Goal: Task Accomplishment & Management: Use online tool/utility

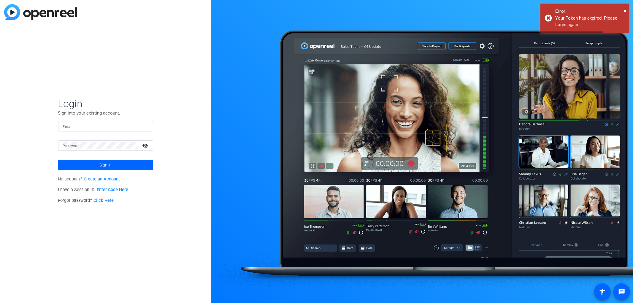
click at [82, 123] on input "Email" at bounding box center [105, 126] width 85 height 7
type input "tweber@cgicompany.com"
click at [77, 144] on mat-label "Password" at bounding box center [71, 146] width 17 height 4
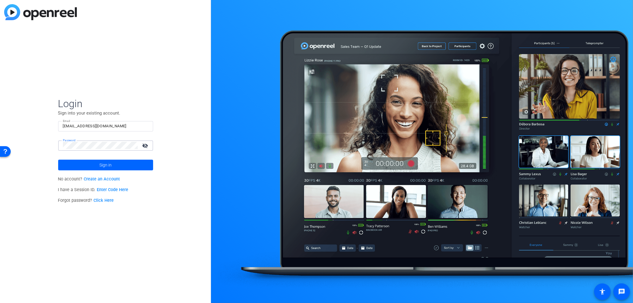
click at [58, 160] on button "Sign in" at bounding box center [105, 165] width 95 height 11
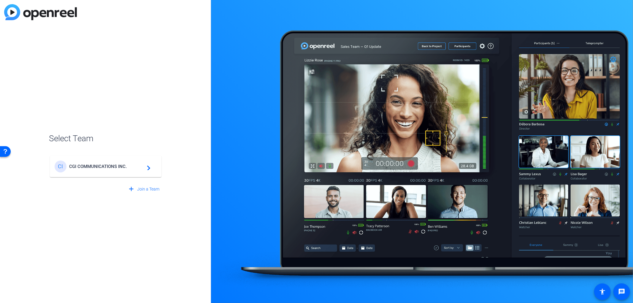
click at [103, 174] on mat-card-content "CI CGI COMMUNICATIONS INC. navigate_next" at bounding box center [106, 166] width 112 height 21
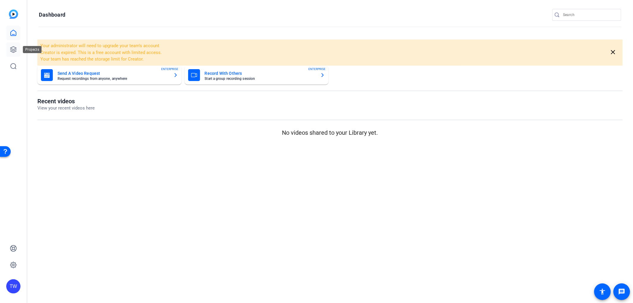
click at [14, 50] on icon at bounding box center [13, 49] width 7 height 7
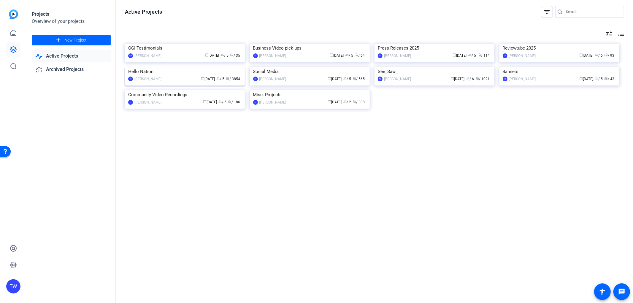
click at [190, 67] on img at bounding box center [185, 67] width 120 height 0
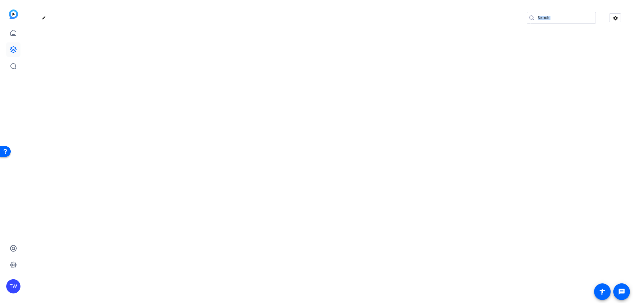
click at [190, 136] on div "edit settings" at bounding box center [330, 151] width 606 height 303
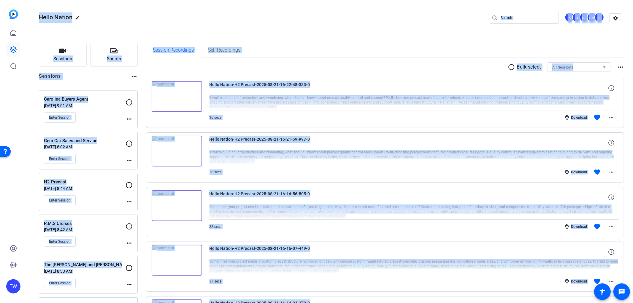
click at [411, 25] on openreel-divider-bar at bounding box center [330, 31] width 582 height 18
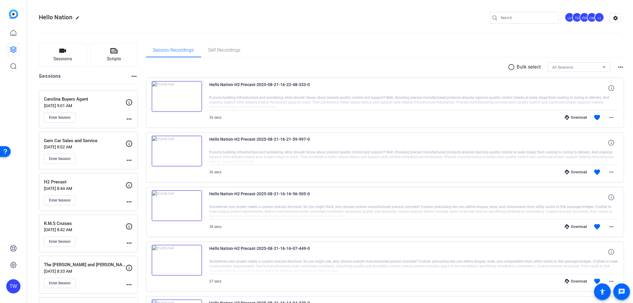
click at [531, 16] on input "Search" at bounding box center [527, 17] width 53 height 7
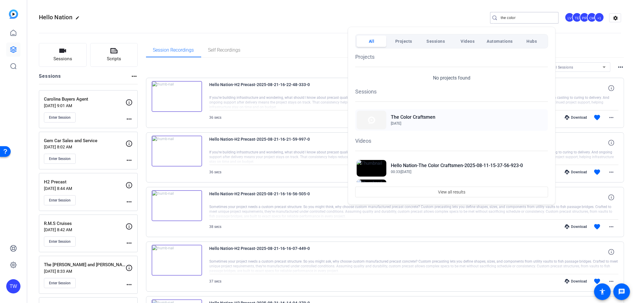
type input "the color"
click at [408, 118] on h2 "The Color Craftsmen" at bounding box center [413, 117] width 45 height 7
click at [348, 16] on div at bounding box center [316, 151] width 633 height 303
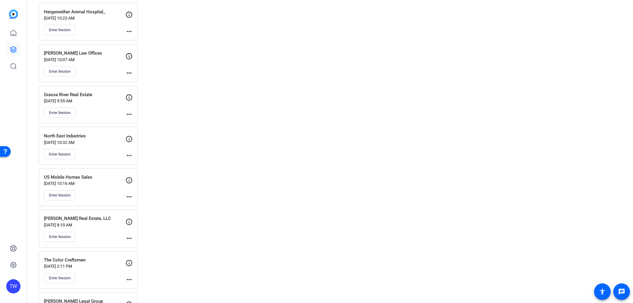
scroll to position [824, 0]
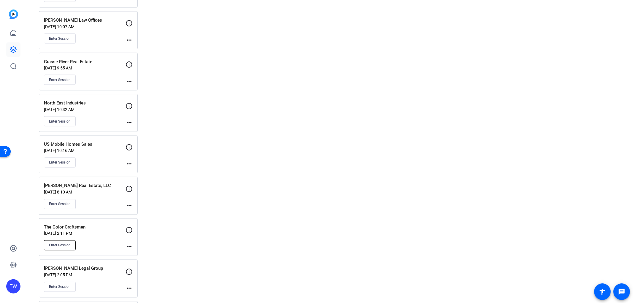
click at [66, 244] on button "Enter Session" at bounding box center [60, 245] width 32 height 10
click at [67, 247] on span "Enter Session" at bounding box center [60, 245] width 22 height 5
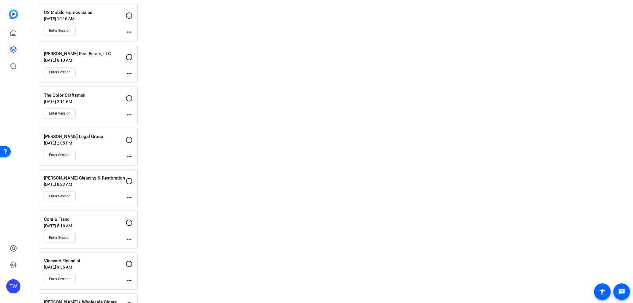
click at [92, 101] on div "The Color Craftsmen Aug 11, 2025 @ 2:11 PM Enter Session" at bounding box center [85, 105] width 82 height 27
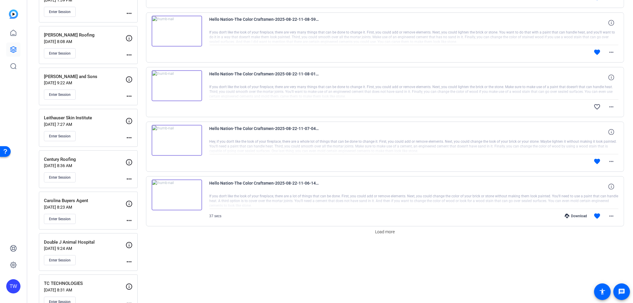
scroll to position [396, 0]
click at [391, 231] on span "Load more" at bounding box center [385, 232] width 20 height 6
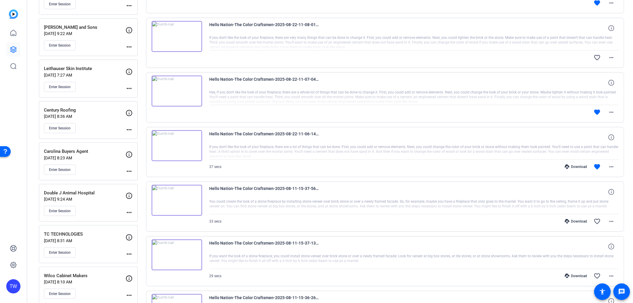
scroll to position [429, 0]
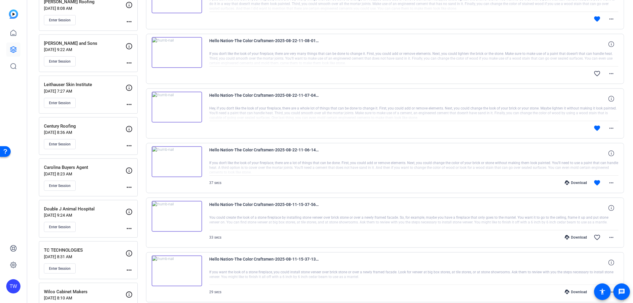
click at [177, 159] on img at bounding box center [177, 161] width 50 height 31
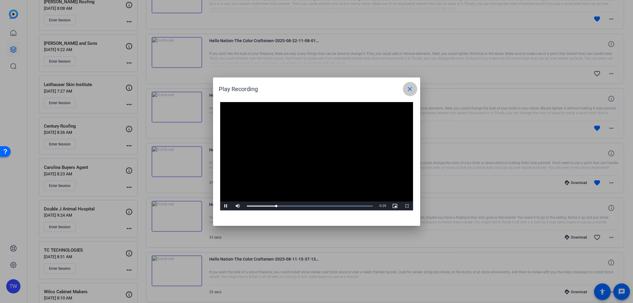
click at [410, 91] on mat-icon "close" at bounding box center [410, 88] width 7 height 7
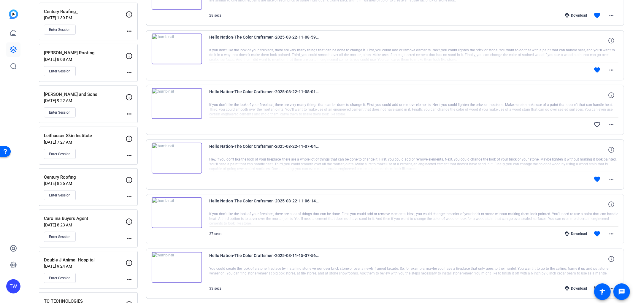
scroll to position [363, 0]
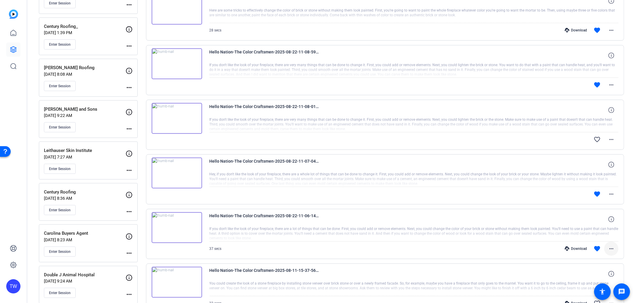
click at [610, 249] on mat-icon "more_horiz" at bounding box center [611, 248] width 7 height 7
click at [599, 194] on span "Download MP4" at bounding box center [593, 192] width 36 height 7
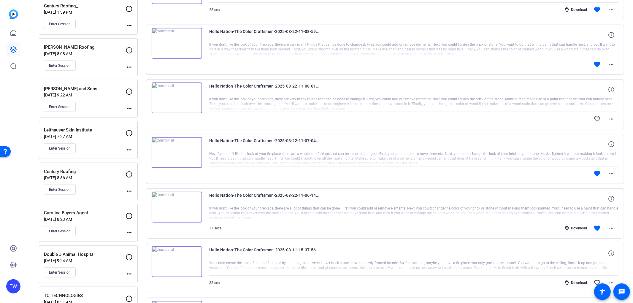
scroll to position [396, 0]
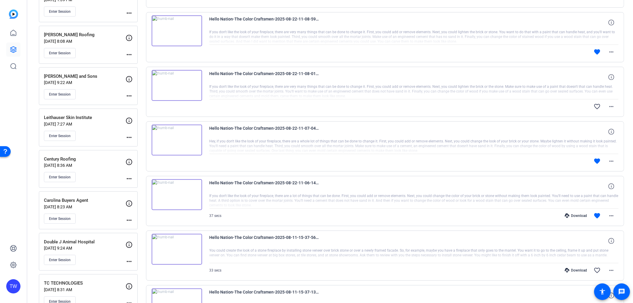
click at [184, 144] on img at bounding box center [177, 140] width 50 height 31
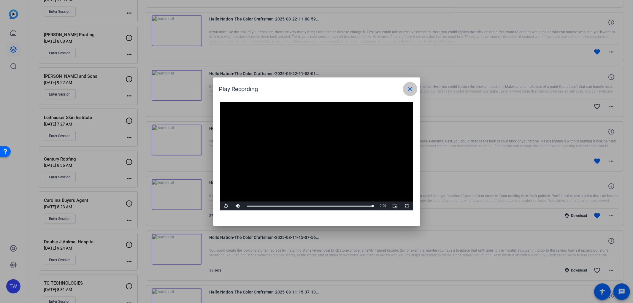
click at [407, 90] on mat-icon "close" at bounding box center [410, 88] width 7 height 7
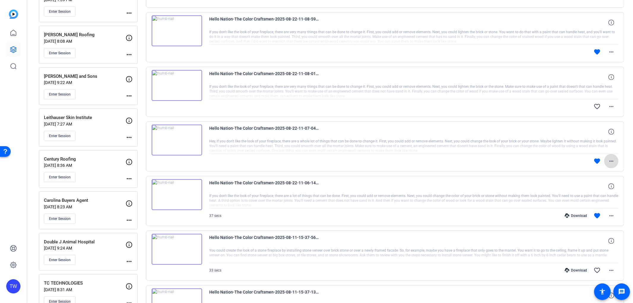
click at [611, 161] on mat-icon "more_horiz" at bounding box center [611, 161] width 7 height 7
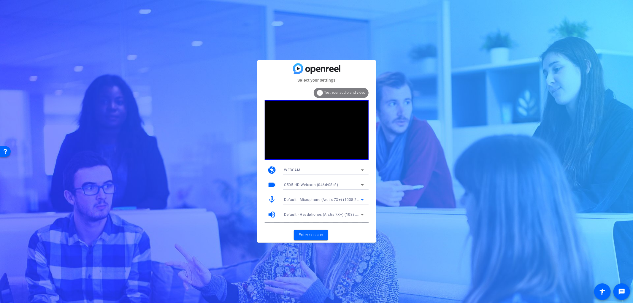
click at [363, 199] on icon at bounding box center [362, 199] width 3 height 1
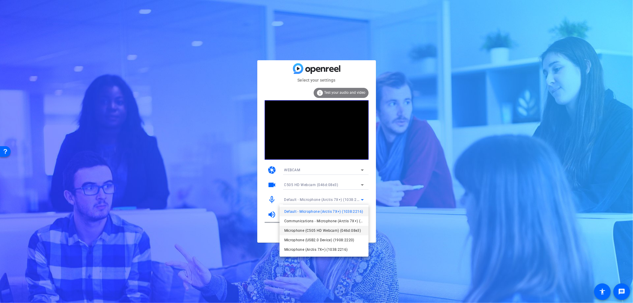
click at [342, 232] on span "Microphone (C505 HD Webcam) (046d:08e3)" at bounding box center [322, 230] width 77 height 7
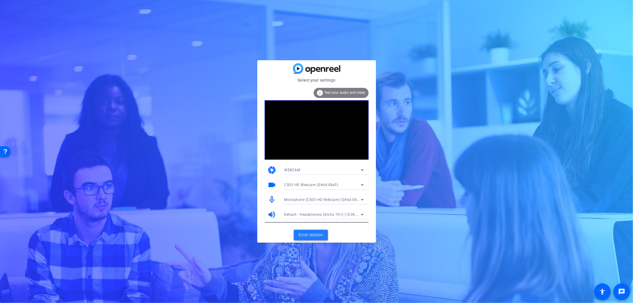
click at [313, 234] on span "Enter session" at bounding box center [311, 235] width 25 height 6
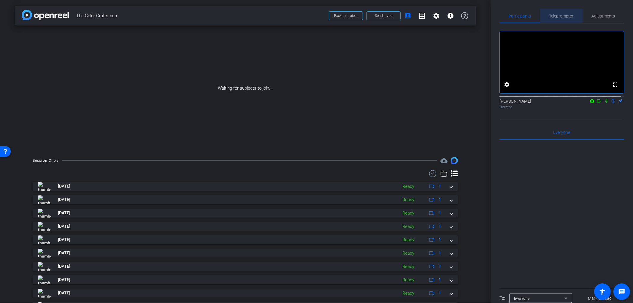
click at [560, 15] on span "Teleprompter" at bounding box center [561, 16] width 24 height 4
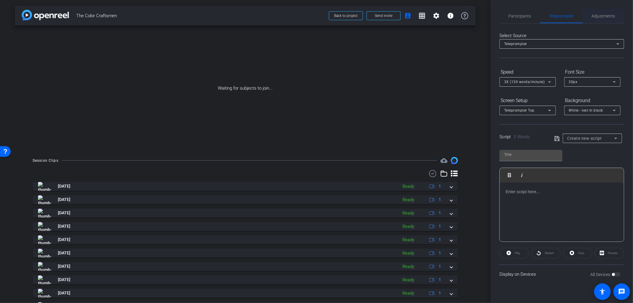
click at [590, 18] on div "Adjustments" at bounding box center [604, 16] width 42 height 14
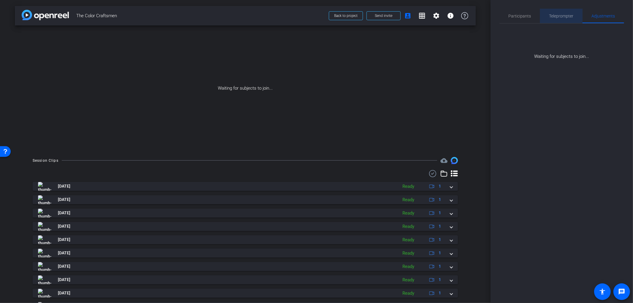
click at [560, 15] on span "Teleprompter" at bounding box center [561, 16] width 24 height 4
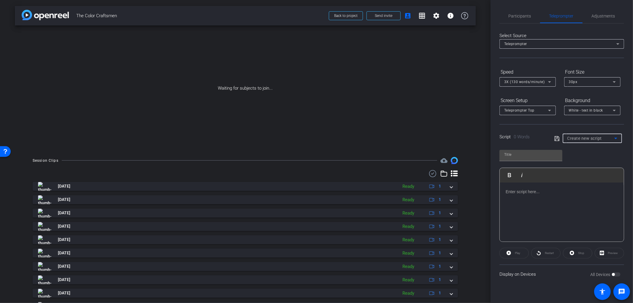
click at [576, 136] on span "Create new script" at bounding box center [584, 138] width 35 height 5
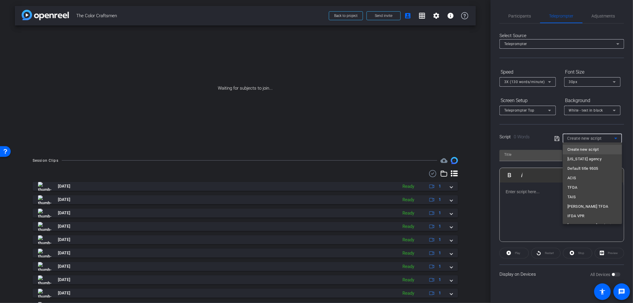
click at [578, 136] on div at bounding box center [316, 151] width 633 height 303
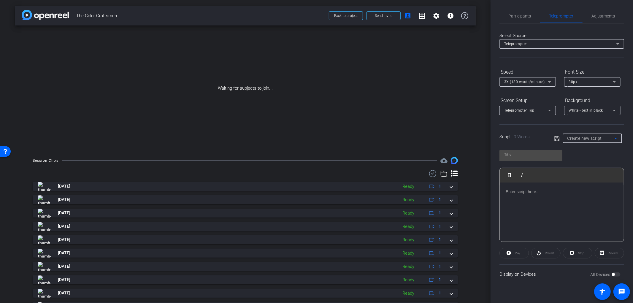
click at [571, 135] on div "Create new script" at bounding box center [590, 138] width 47 height 7
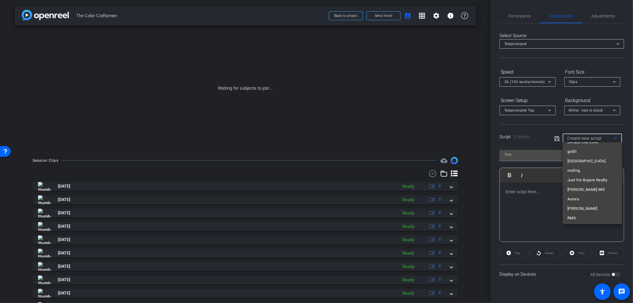
scroll to position [3417, 0]
click at [520, 217] on div at bounding box center [316, 151] width 633 height 303
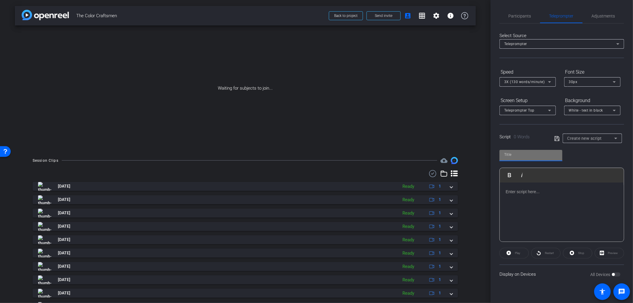
click at [529, 153] on input "text" at bounding box center [530, 154] width 53 height 7
type input "Color Craftsmen"
click at [583, 159] on div "Color Craftsmen Play Play from this location Play Selected Play and display the…" at bounding box center [561, 193] width 125 height 96
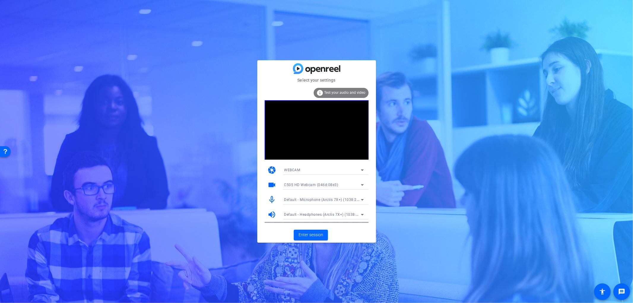
click at [345, 201] on span "Default - Microphone (Arctis 7X+) (1038:2216)" at bounding box center [324, 199] width 81 height 5
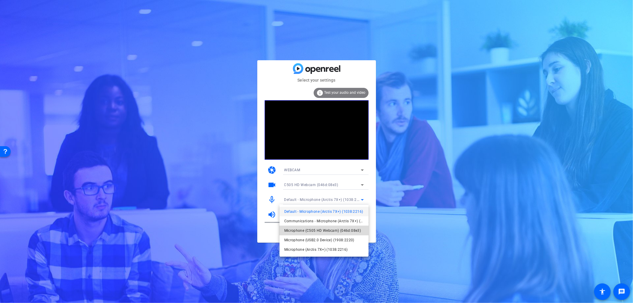
click at [335, 232] on span "Microphone (C505 HD Webcam) (046d:08e3)" at bounding box center [322, 230] width 77 height 7
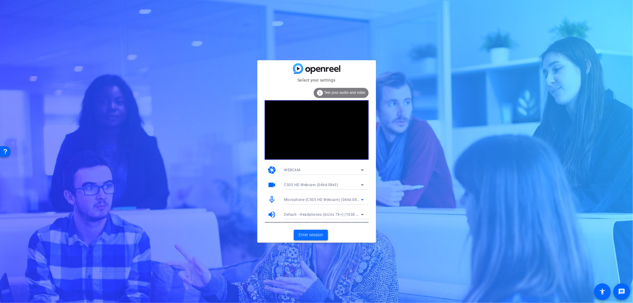
click at [313, 234] on span "Enter session" at bounding box center [311, 235] width 25 height 6
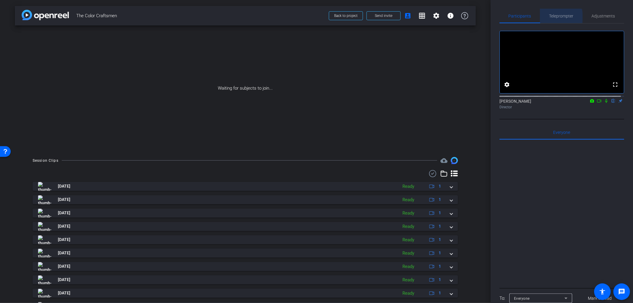
click at [549, 17] on span "Teleprompter" at bounding box center [561, 16] width 24 height 4
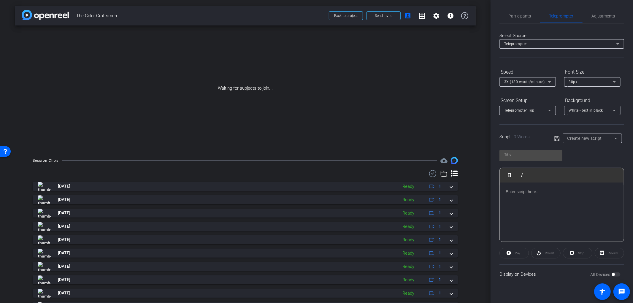
click at [576, 140] on div "Create new script" at bounding box center [590, 138] width 47 height 7
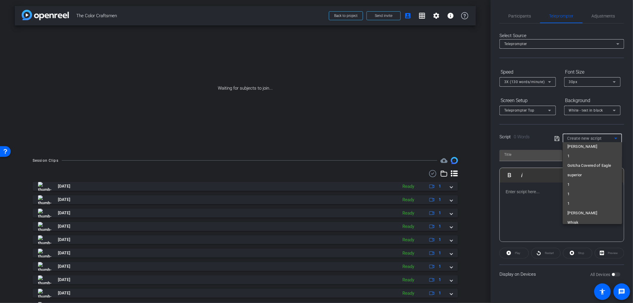
scroll to position [3417, 0]
click at [530, 156] on div at bounding box center [316, 151] width 633 height 303
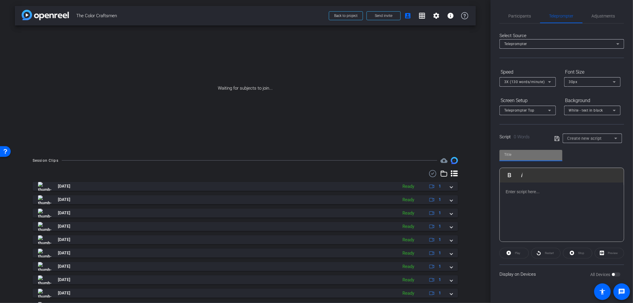
click at [521, 152] on input "text" at bounding box center [530, 154] width 53 height 7
type input "Color Craftsmen"
click at [508, 188] on p at bounding box center [562, 191] width 112 height 7
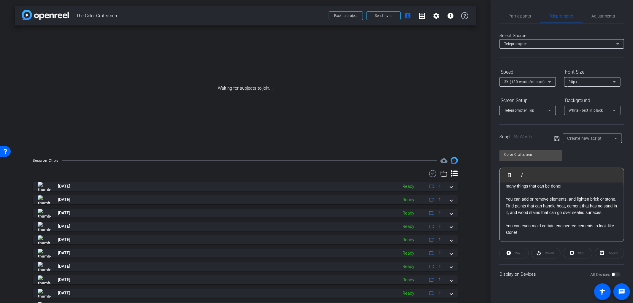
scroll to position [0, 0]
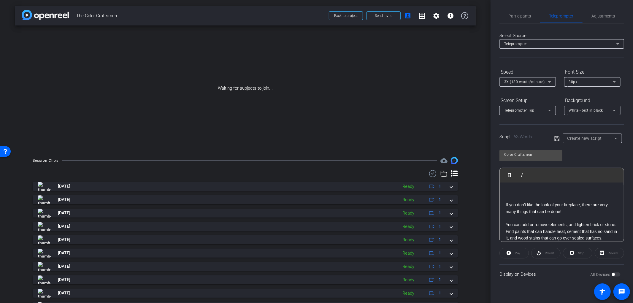
click at [505, 223] on div "--- If you don’t like the look of your fireplace, there are very many things th…" at bounding box center [562, 225] width 124 height 85
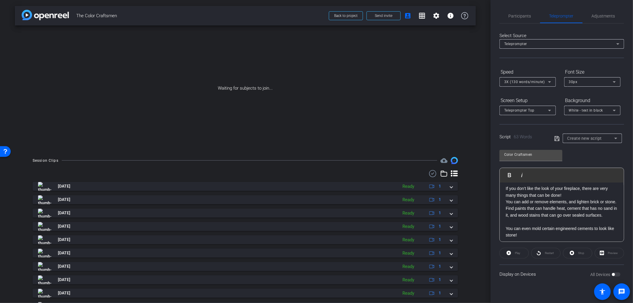
scroll to position [25, 0]
click at [505, 226] on div "--- If you don’t like the look of your fireplace, there are very many things th…" at bounding box center [562, 203] width 124 height 78
click at [557, 138] on icon at bounding box center [556, 138] width 5 height 7
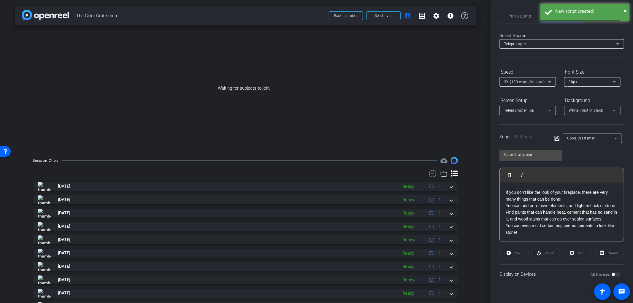
click at [599, 156] on div "Color Craftsmen Play Play from this location Play Selected Play and display the…" at bounding box center [561, 193] width 125 height 96
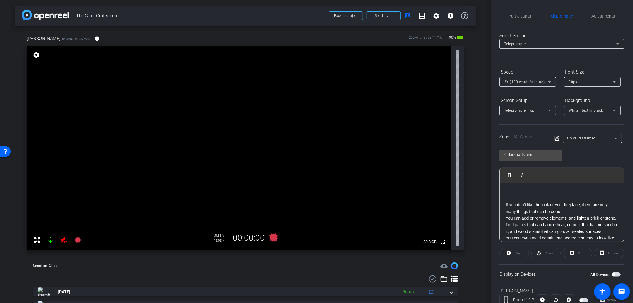
click at [65, 239] on icon at bounding box center [64, 240] width 6 height 6
click at [600, 14] on span "Adjustments" at bounding box center [603, 16] width 23 height 4
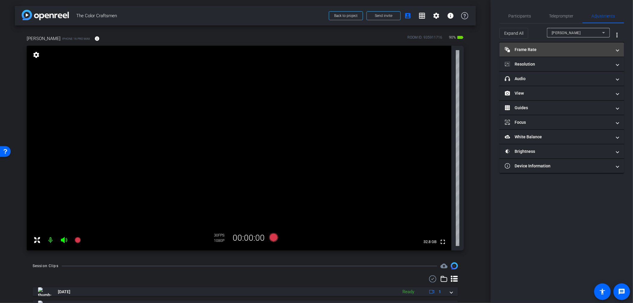
click at [560, 52] on mat-panel-title "Frame Rate Frame Rate" at bounding box center [558, 50] width 107 height 6
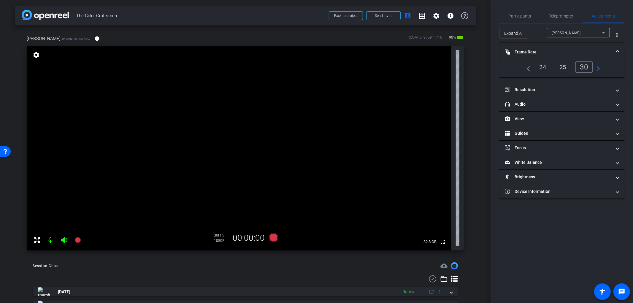
click at [543, 50] on mat-panel-title "Frame Rate Frame Rate" at bounding box center [558, 52] width 107 height 6
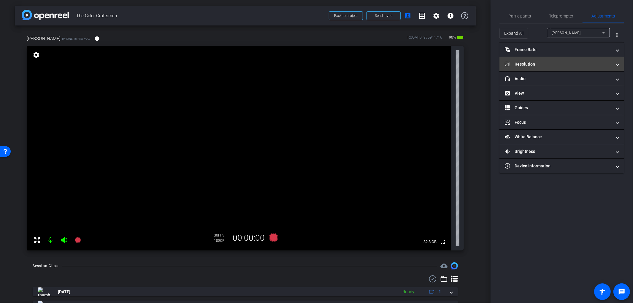
click at [549, 61] on mat-panel-title "Resolution" at bounding box center [558, 64] width 107 height 6
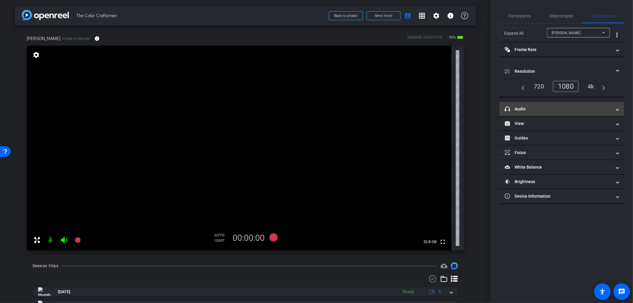
click at [553, 107] on mat-panel-title "headphone icon Audio" at bounding box center [558, 109] width 107 height 6
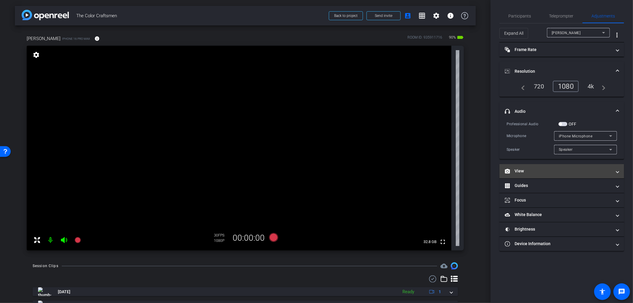
click at [538, 177] on mat-expansion-panel-header "View" at bounding box center [561, 171] width 125 height 14
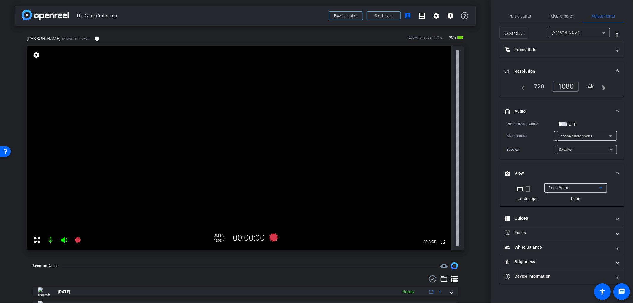
click at [568, 188] on div "Front Wide" at bounding box center [574, 187] width 50 height 7
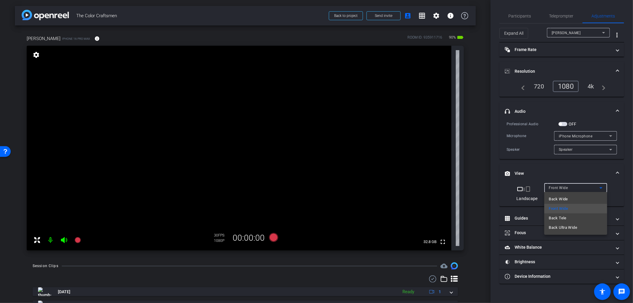
click at [568, 188] on div at bounding box center [316, 151] width 633 height 303
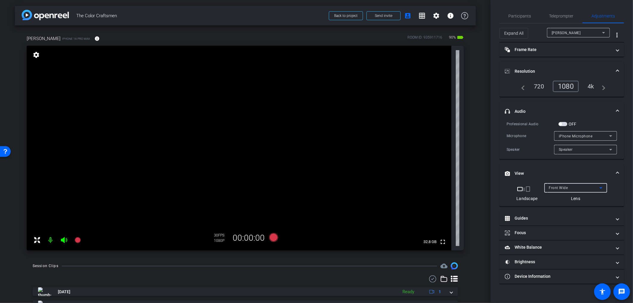
click at [561, 184] on div "Front Wide" at bounding box center [574, 187] width 50 height 7
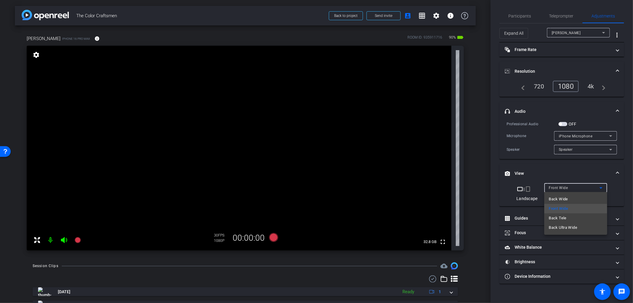
click at [567, 185] on div at bounding box center [316, 151] width 633 height 303
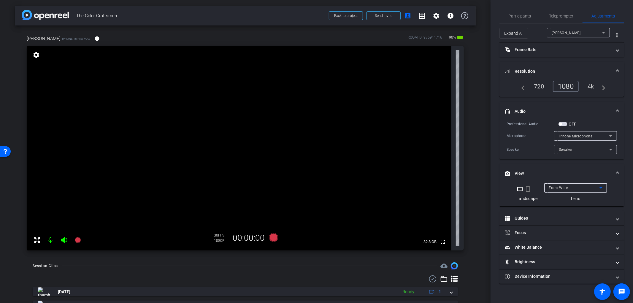
click at [567, 185] on div "Front Wide" at bounding box center [574, 187] width 50 height 7
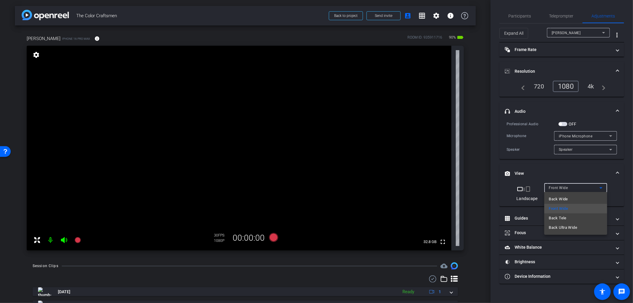
click at [567, 188] on div at bounding box center [316, 151] width 633 height 303
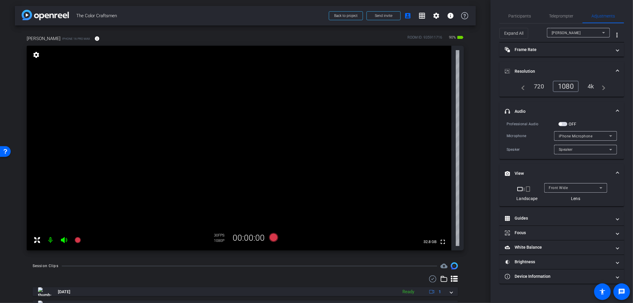
click at [567, 188] on span "Front Wide" at bounding box center [558, 188] width 19 height 4
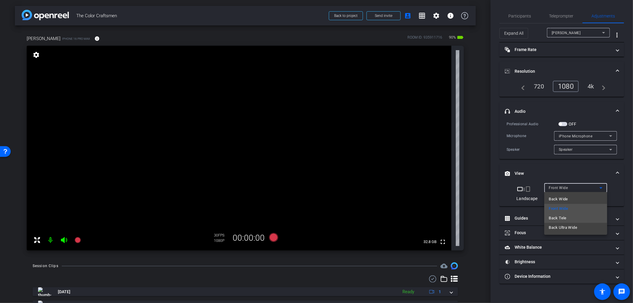
click at [569, 217] on mat-option "Back Tele" at bounding box center [575, 217] width 63 height 9
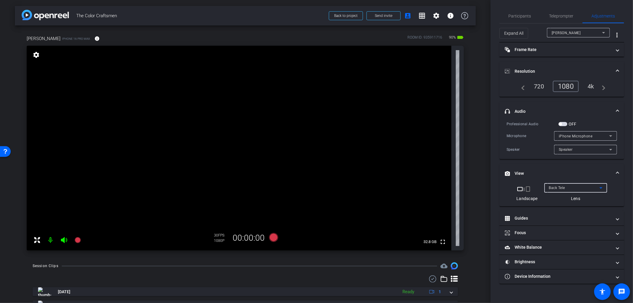
click at [565, 189] on div "Back Tele" at bounding box center [574, 187] width 50 height 7
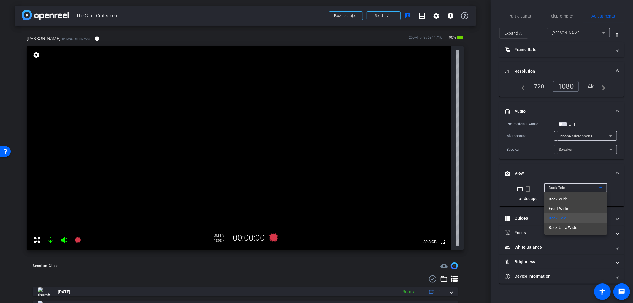
click at [568, 209] on span "Front Wide" at bounding box center [558, 208] width 19 height 7
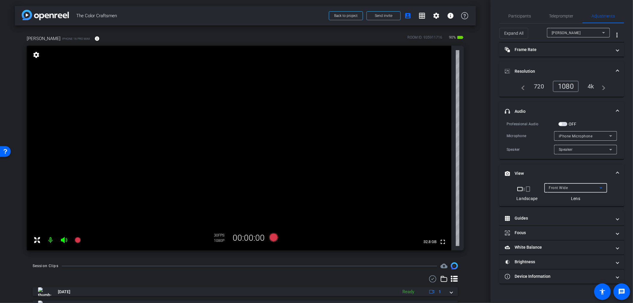
click at [564, 186] on span "Front Wide" at bounding box center [558, 188] width 19 height 4
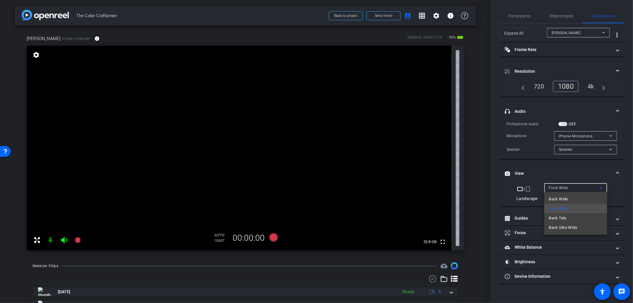
click at [576, 115] on div at bounding box center [316, 151] width 633 height 303
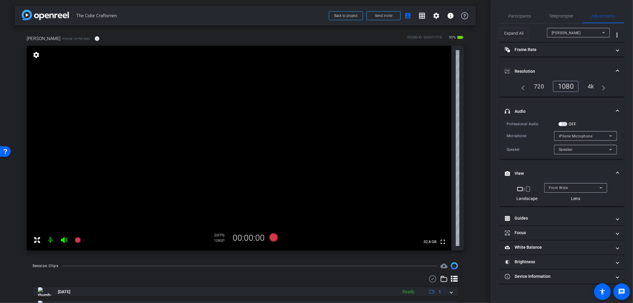
click at [558, 124] on div "Professional Audio" at bounding box center [533, 124] width 52 height 6
click at [561, 123] on span "button" at bounding box center [560, 124] width 3 height 3
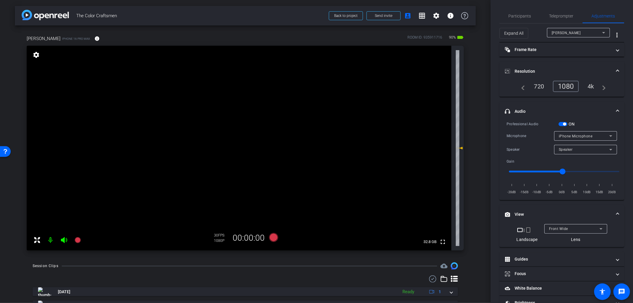
click at [562, 123] on span "button" at bounding box center [563, 124] width 9 height 4
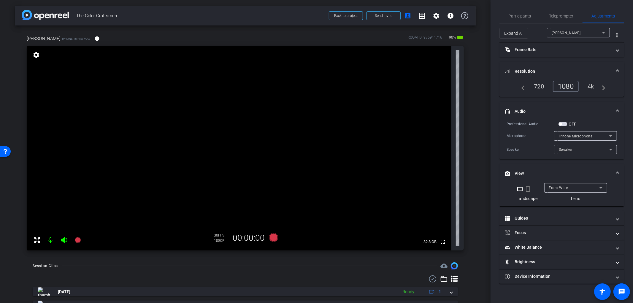
click at [563, 123] on span "button" at bounding box center [563, 124] width 9 height 4
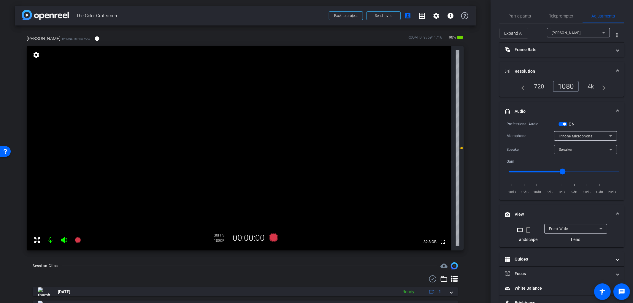
click at [607, 134] on icon at bounding box center [610, 135] width 7 height 7
click at [606, 134] on div at bounding box center [316, 151] width 633 height 303
click at [622, 140] on div "Participants Teleprompter Adjustments settings Tyler Weber flip Director Everyo…" at bounding box center [562, 151] width 142 height 303
click at [562, 14] on span "Teleprompter" at bounding box center [561, 16] width 24 height 4
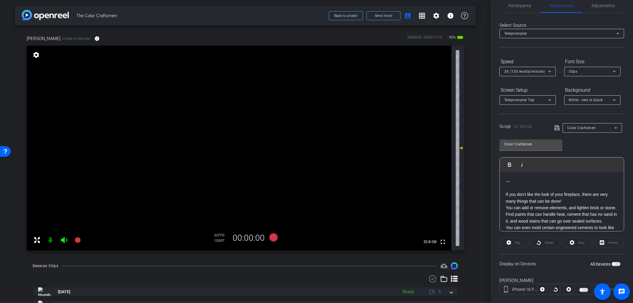
scroll to position [21, 0]
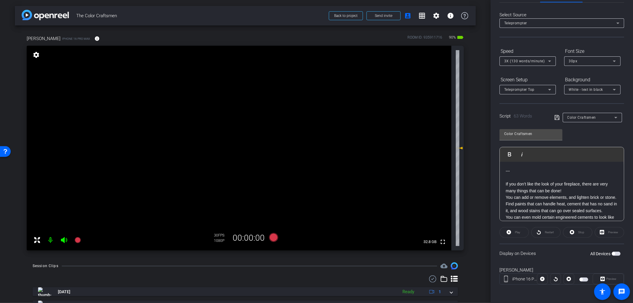
click at [612, 253] on span "button" at bounding box center [613, 253] width 3 height 3
click at [271, 239] on icon at bounding box center [273, 237] width 9 height 9
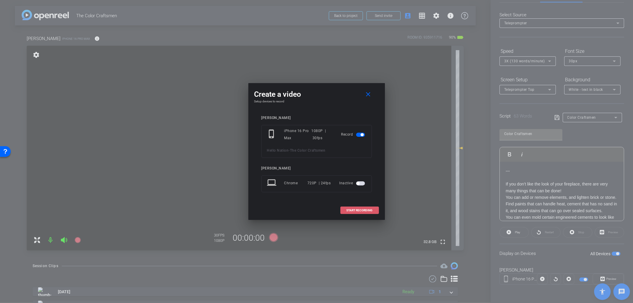
click at [367, 210] on span "START RECORDING" at bounding box center [360, 210] width 26 height 3
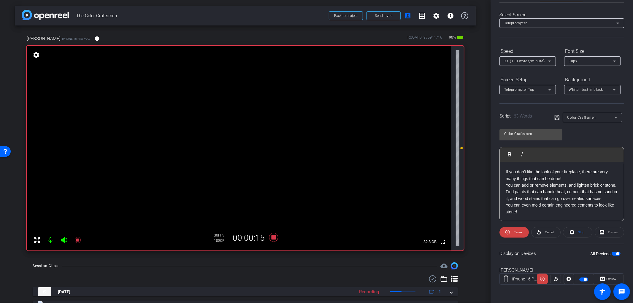
scroll to position [19, 0]
click at [272, 239] on icon at bounding box center [273, 237] width 14 height 11
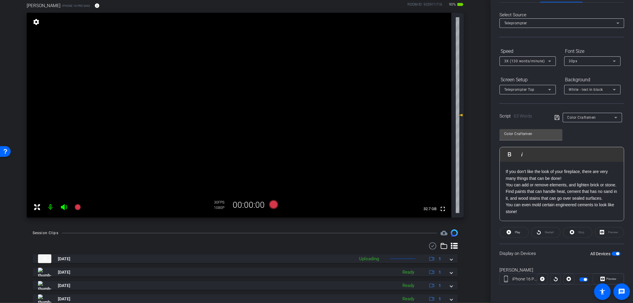
scroll to position [0, 0]
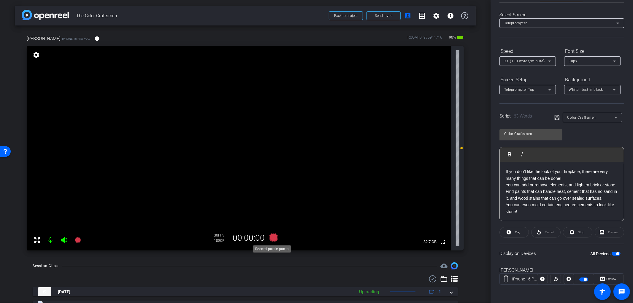
click at [271, 239] on icon at bounding box center [273, 237] width 9 height 9
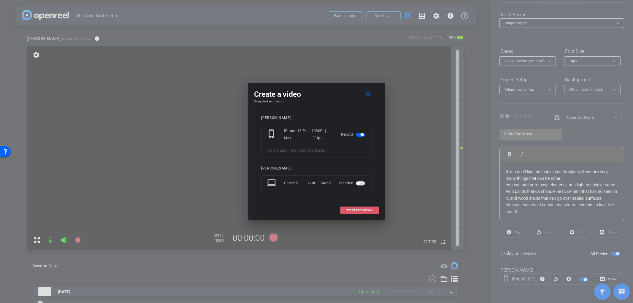
click at [361, 211] on span "START RECORDING" at bounding box center [360, 210] width 26 height 3
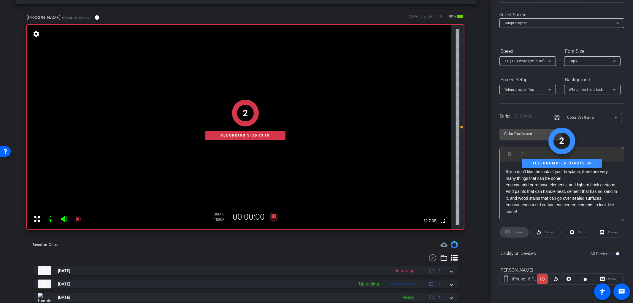
scroll to position [33, 0]
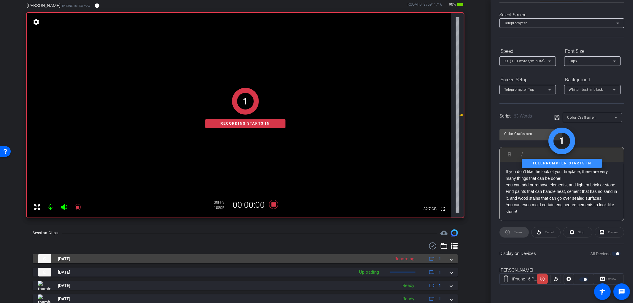
click at [446, 260] on div "Aug 22, 2025 Recording 1" at bounding box center [244, 258] width 412 height 9
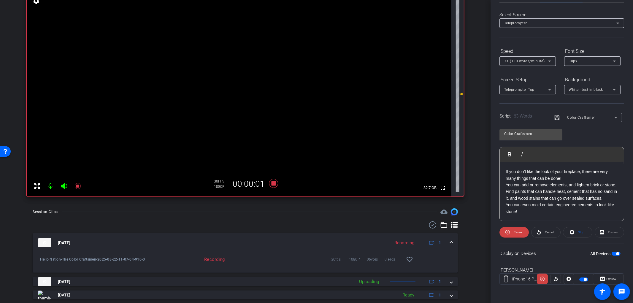
scroll to position [66, 0]
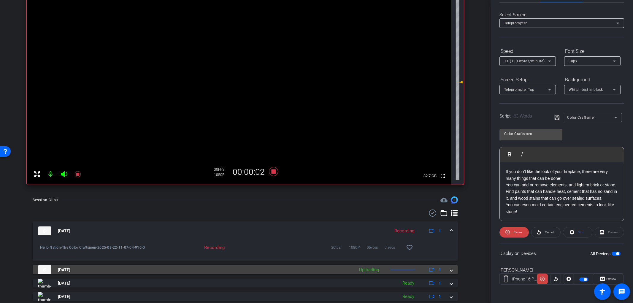
click at [445, 271] on div "Aug 22, 2025 Uploading 1" at bounding box center [244, 269] width 412 height 9
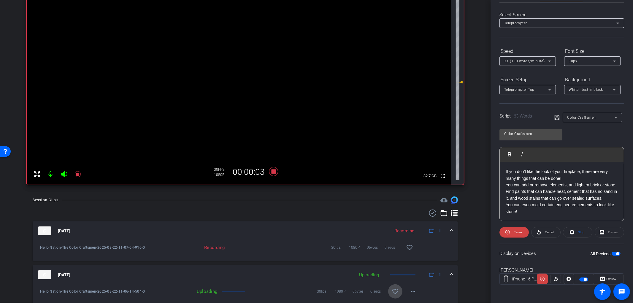
click at [392, 289] on mat-icon "favorite_border" at bounding box center [395, 291] width 7 height 7
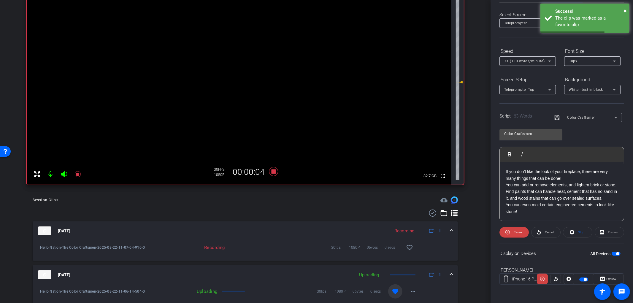
click at [450, 275] on span at bounding box center [451, 275] width 2 height 6
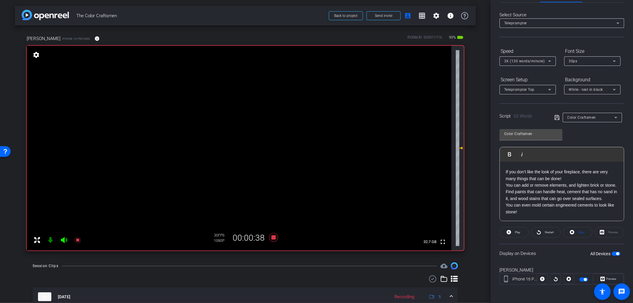
scroll to position [19, 0]
click at [269, 236] on icon at bounding box center [273, 237] width 9 height 9
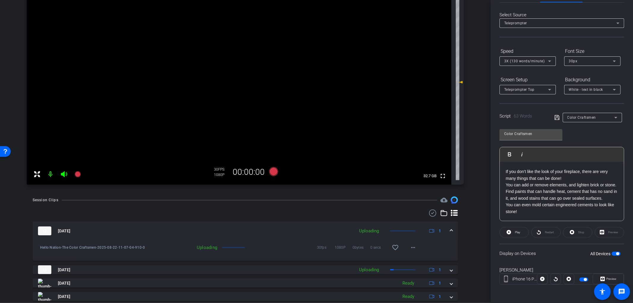
scroll to position [33, 0]
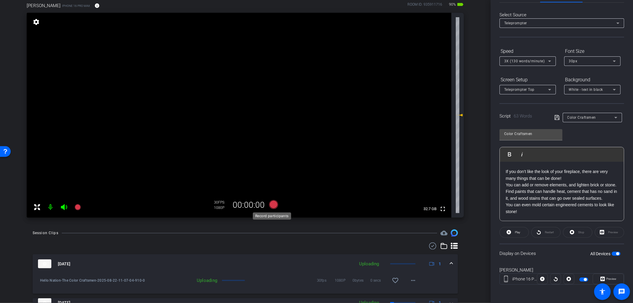
click at [270, 206] on icon at bounding box center [273, 204] width 9 height 9
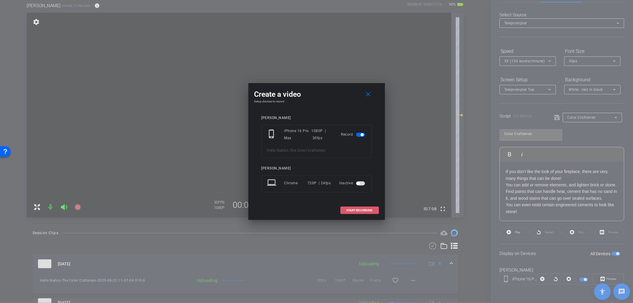
click at [373, 212] on span at bounding box center [360, 210] width 38 height 14
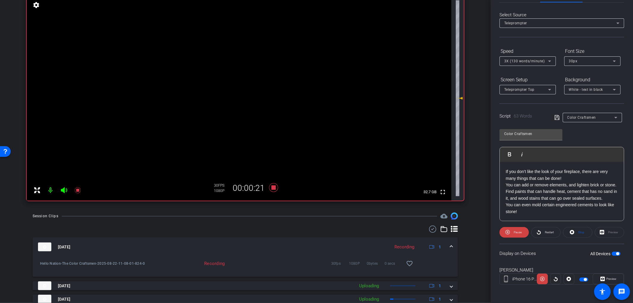
scroll to position [66, 0]
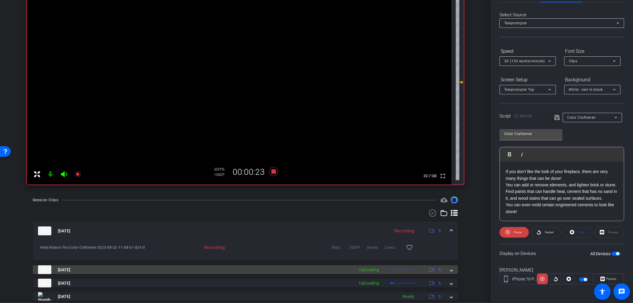
click at [450, 269] on span at bounding box center [451, 270] width 2 height 6
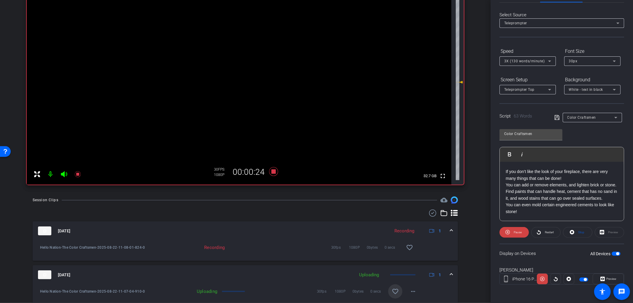
click at [392, 289] on mat-icon "favorite_border" at bounding box center [395, 291] width 7 height 7
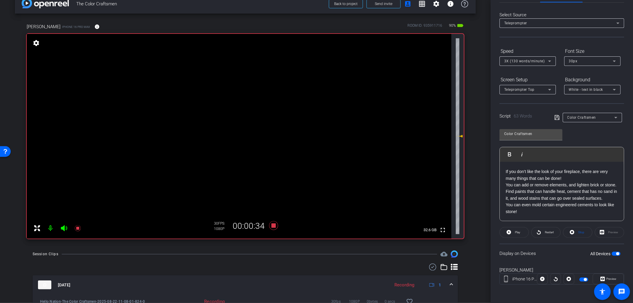
scroll to position [0, 0]
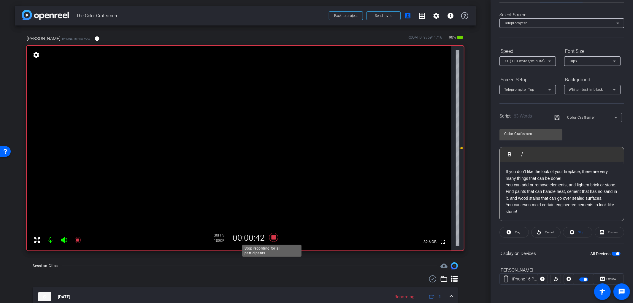
click at [271, 237] on icon at bounding box center [273, 237] width 9 height 9
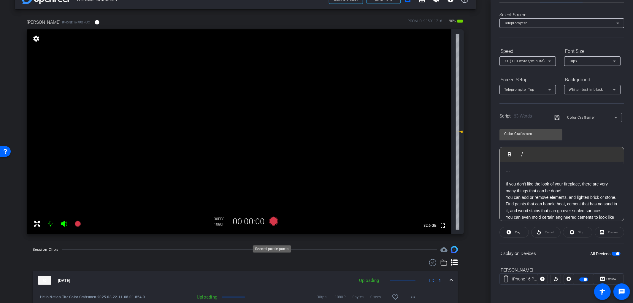
scroll to position [33, 0]
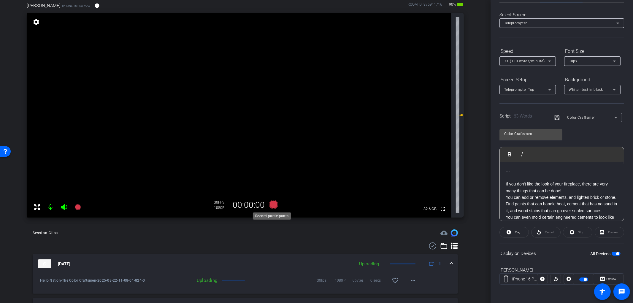
click at [270, 206] on icon at bounding box center [273, 204] width 9 height 9
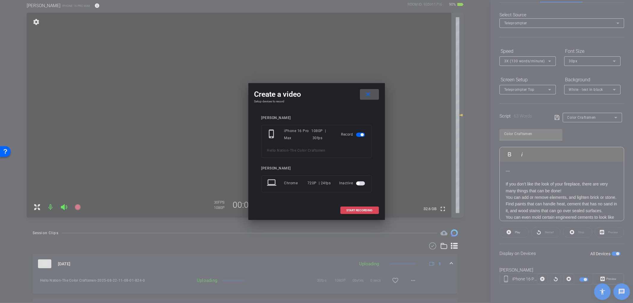
click at [349, 210] on span "START RECORDING" at bounding box center [360, 210] width 26 height 3
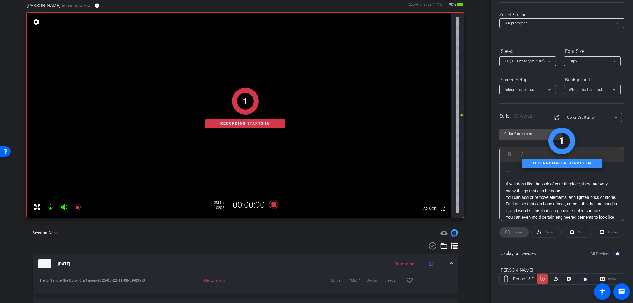
click at [270, 204] on div "1 Recording starts in" at bounding box center [245, 108] width 437 height 219
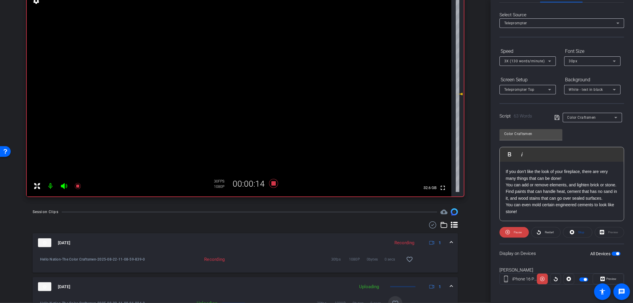
scroll to position [66, 0]
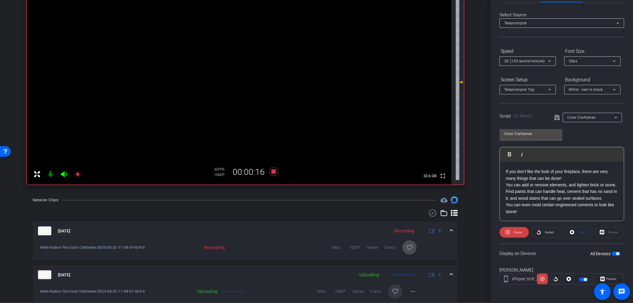
click at [407, 247] on mat-icon "favorite_border" at bounding box center [409, 247] width 7 height 7
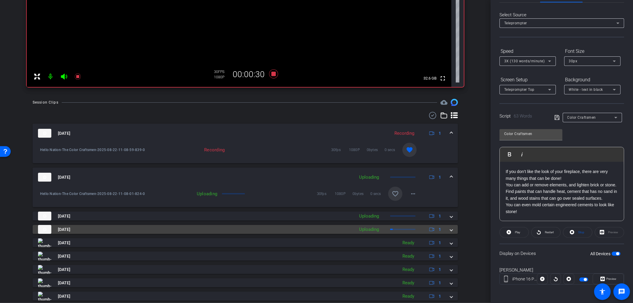
scroll to position [165, 0]
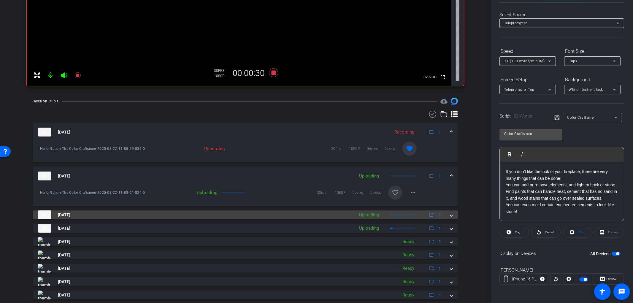
click at [446, 216] on div "Aug 22, 2025 Uploading 1" at bounding box center [244, 214] width 412 height 9
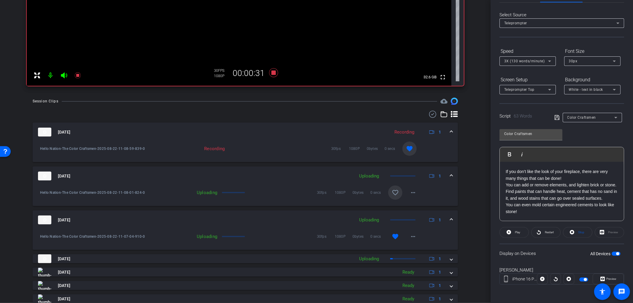
click at [446, 216] on div "Aug 22, 2025 Uploading 1" at bounding box center [244, 219] width 412 height 9
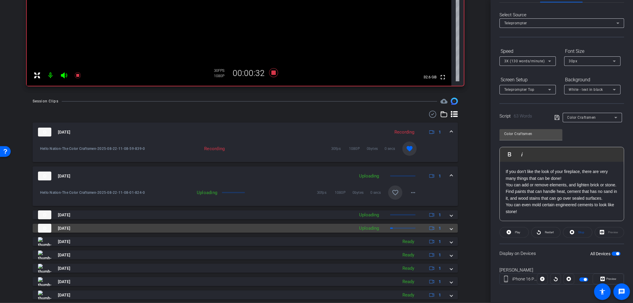
click at [450, 229] on span at bounding box center [451, 228] width 2 height 6
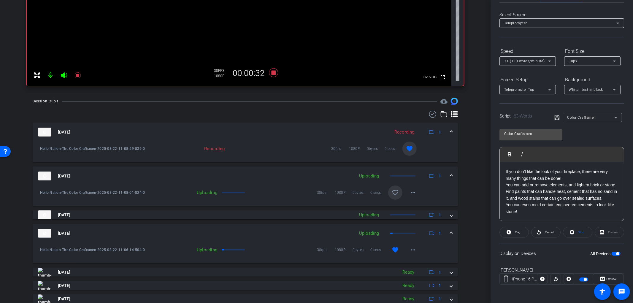
click at [450, 230] on span at bounding box center [451, 233] width 2 height 6
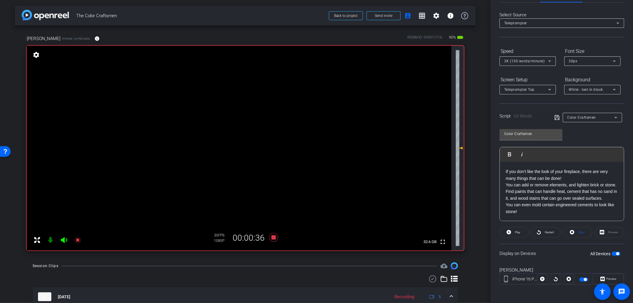
scroll to position [33, 0]
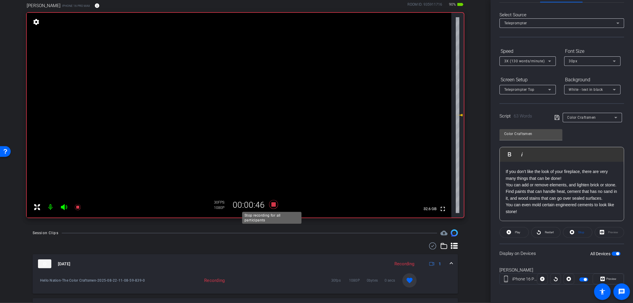
click at [271, 205] on icon at bounding box center [273, 204] width 9 height 9
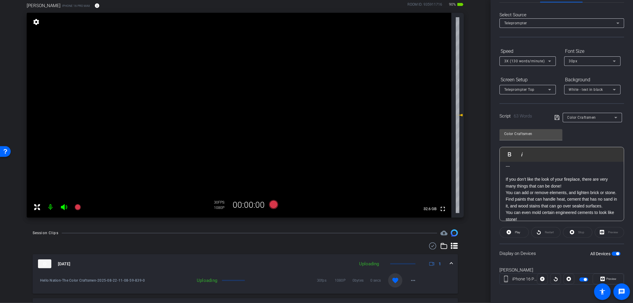
scroll to position [19, 0]
click at [613, 254] on span "button" at bounding box center [616, 254] width 9 height 4
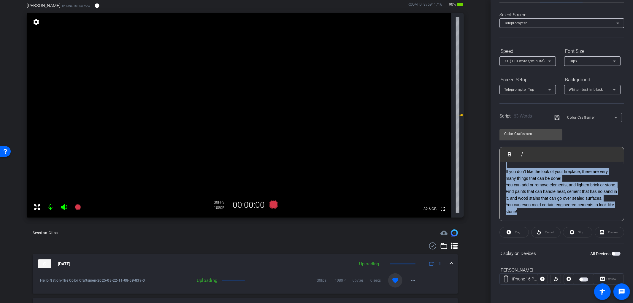
scroll to position [0, 0]
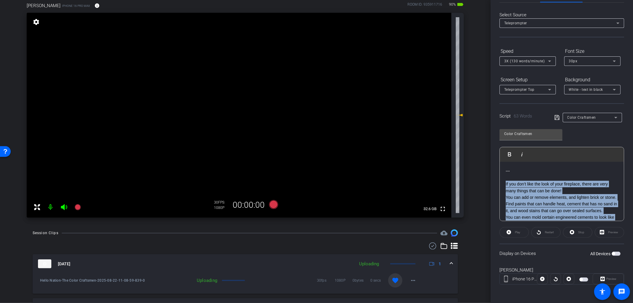
drag, startPoint x: 538, startPoint y: 215, endPoint x: 505, endPoint y: 184, distance: 45.6
click at [505, 184] on div "--- If you don’t like the look of your fireplace, there are very many things th…" at bounding box center [562, 198] width 124 height 72
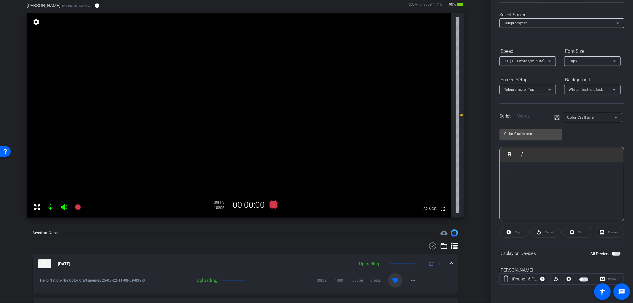
click at [523, 177] on p at bounding box center [562, 177] width 112 height 7
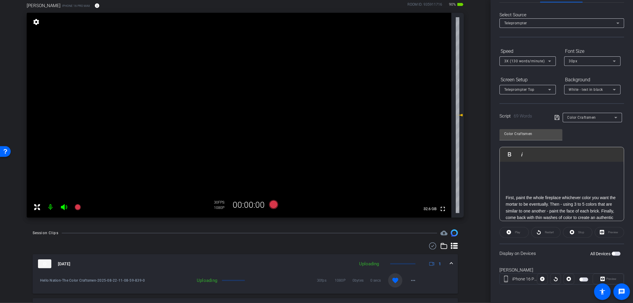
click at [505, 197] on div "--- Here are some tricks to effectively change the color of brick or stone with…" at bounding box center [562, 185] width 124 height 112
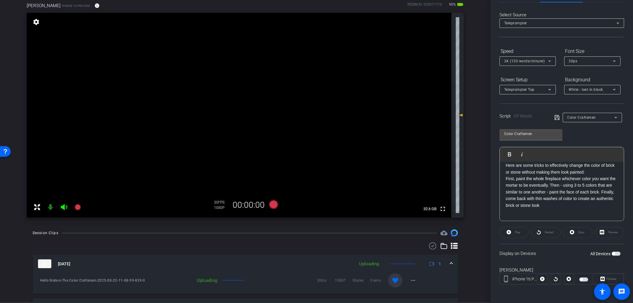
scroll to position [0, 0]
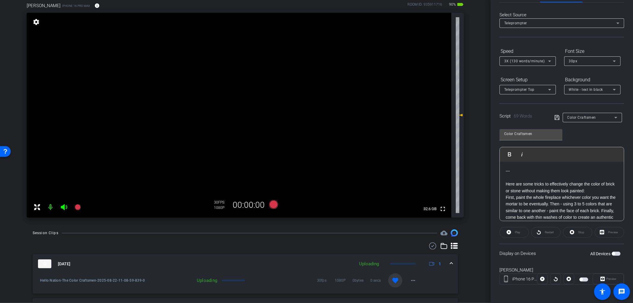
click at [612, 252] on span "button" at bounding box center [613, 253] width 3 height 3
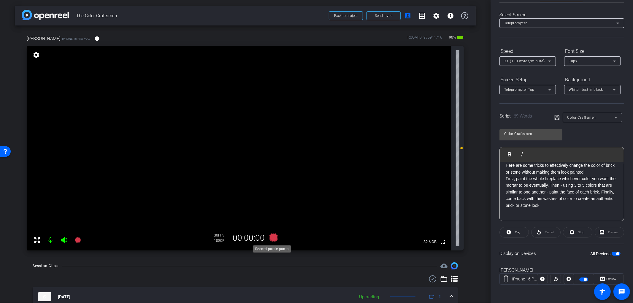
click at [272, 237] on icon at bounding box center [273, 237] width 9 height 9
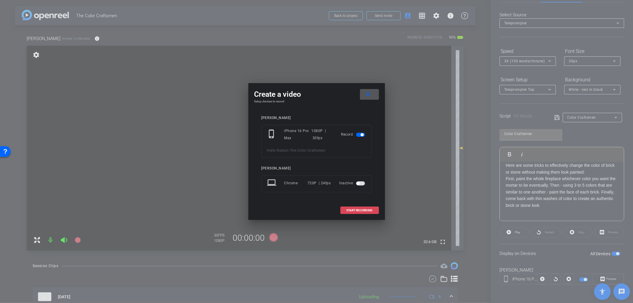
click at [367, 211] on span "START RECORDING" at bounding box center [360, 210] width 26 height 3
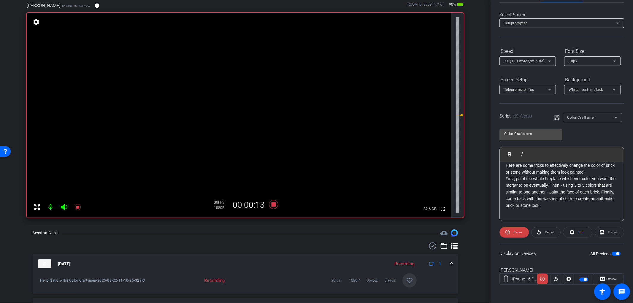
scroll to position [66, 0]
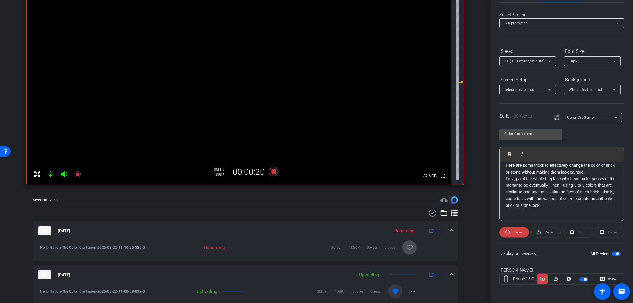
click at [407, 248] on mat-icon "favorite_border" at bounding box center [409, 247] width 7 height 7
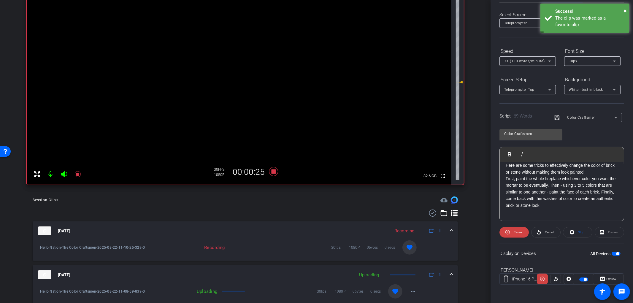
scroll to position [0, 0]
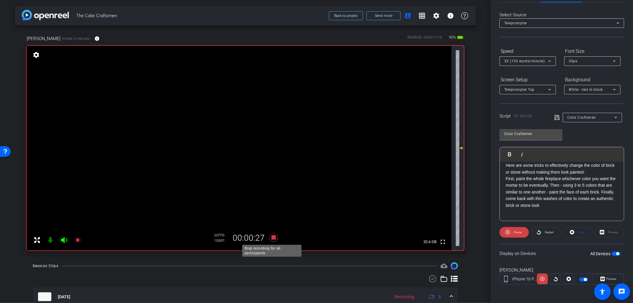
click at [269, 237] on icon at bounding box center [273, 237] width 9 height 9
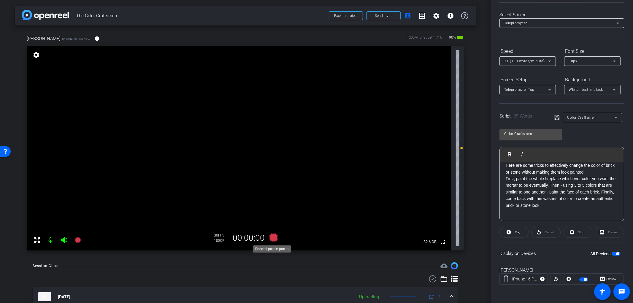
click at [272, 239] on icon at bounding box center [273, 237] width 9 height 9
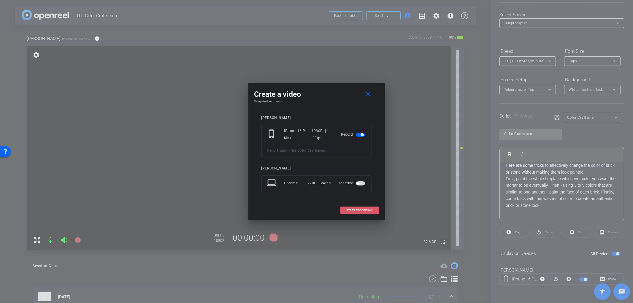
click at [365, 210] on span "START RECORDING" at bounding box center [360, 210] width 26 height 3
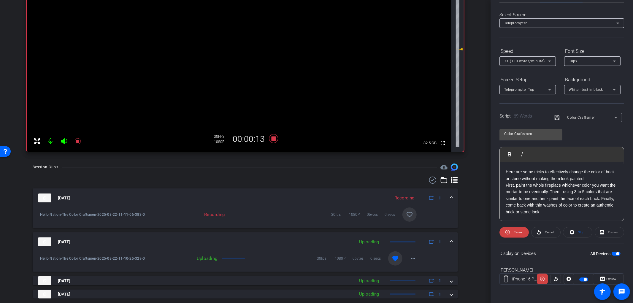
scroll to position [19, 0]
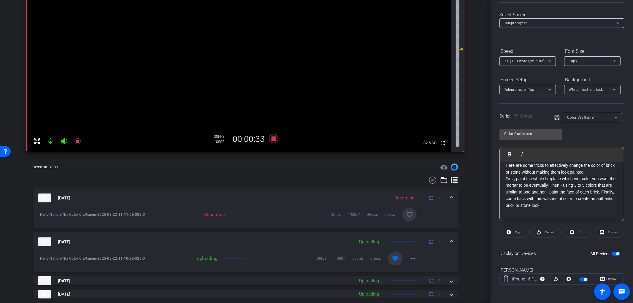
click at [410, 217] on mat-icon "favorite_border" at bounding box center [409, 214] width 7 height 7
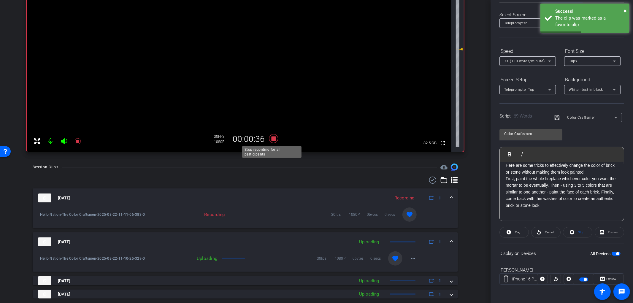
click at [271, 137] on icon at bounding box center [273, 138] width 9 height 9
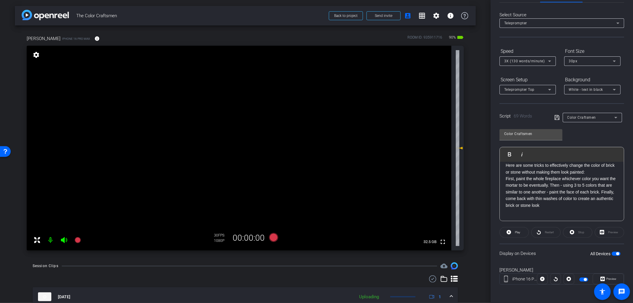
scroll to position [0, 0]
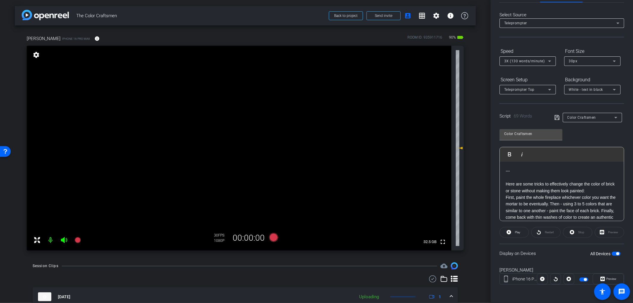
click at [616, 253] on span "button" at bounding box center [617, 253] width 3 height 3
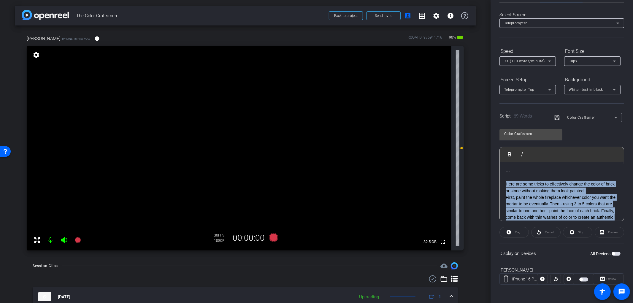
drag, startPoint x: 599, startPoint y: 207, endPoint x: 505, endPoint y: 182, distance: 97.9
click at [505, 182] on div "--- Here are some tricks to effectively change the color of brick or stone with…" at bounding box center [562, 201] width 124 height 78
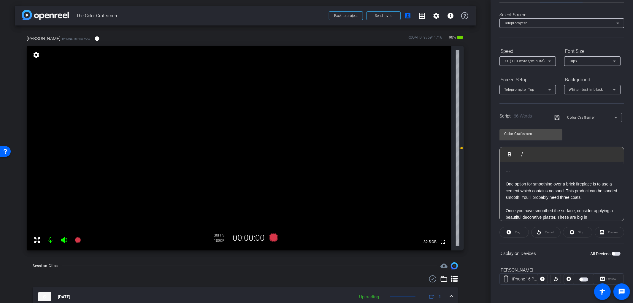
scroll to position [13, 0]
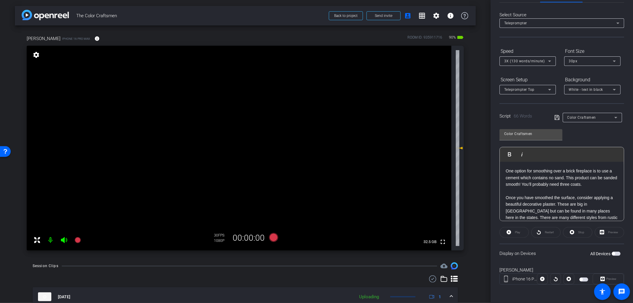
click at [507, 197] on p "Once you have smoothed the surface, consider applying a beautiful decorative pl…" at bounding box center [562, 210] width 112 height 33
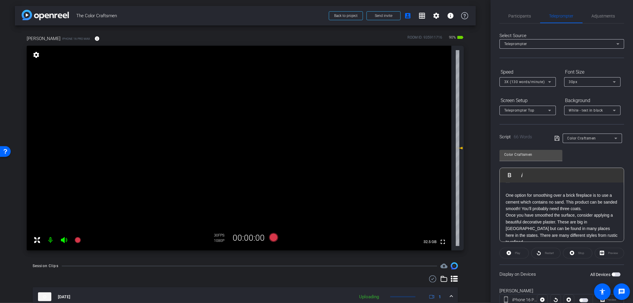
scroll to position [19, 0]
click at [612, 273] on span "button" at bounding box center [613, 274] width 3 height 3
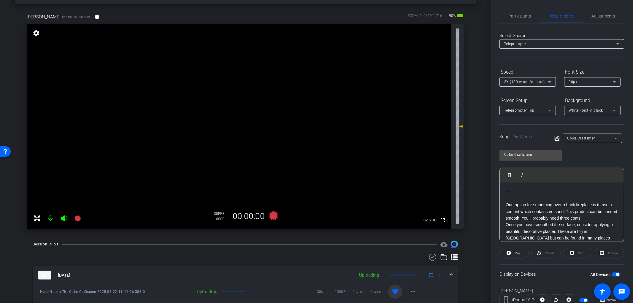
scroll to position [0, 0]
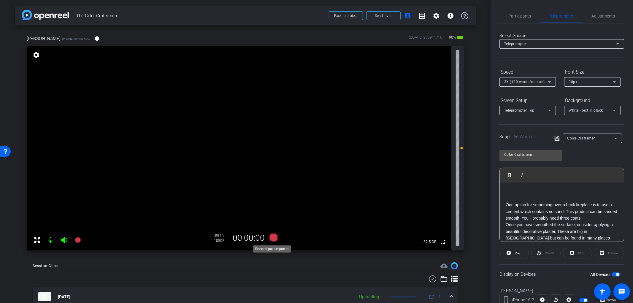
click at [271, 238] on icon at bounding box center [273, 237] width 9 height 9
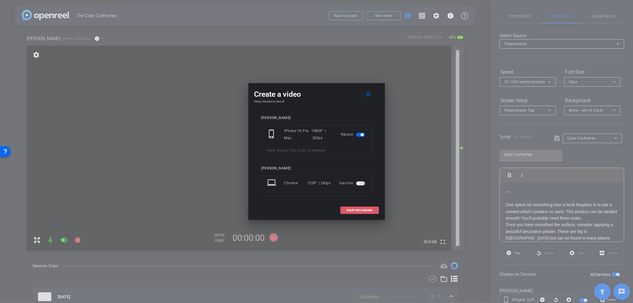
click at [357, 212] on span "START RECORDING" at bounding box center [360, 210] width 26 height 3
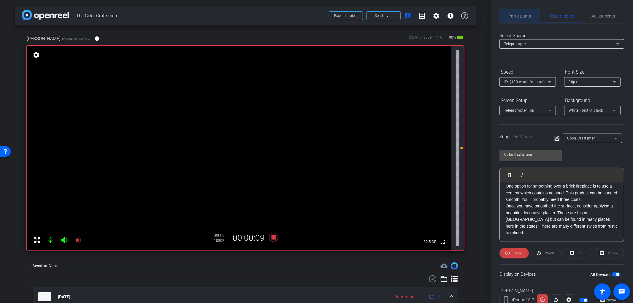
click at [518, 14] on span "Participants" at bounding box center [520, 16] width 23 height 4
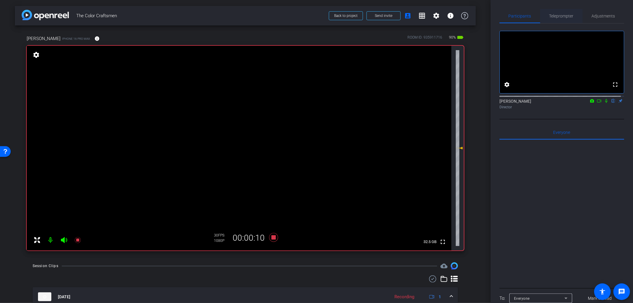
click at [557, 13] on span "Teleprompter" at bounding box center [561, 16] width 24 height 14
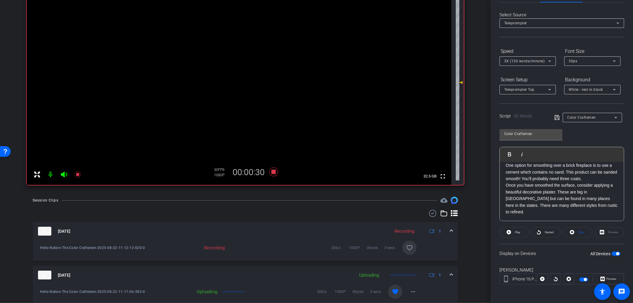
scroll to position [66, 0]
click at [272, 172] on icon at bounding box center [273, 171] width 9 height 9
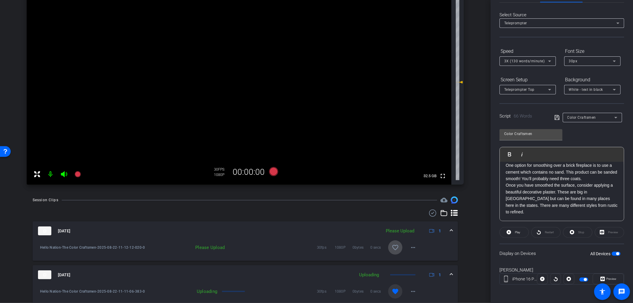
click at [394, 248] on mat-icon "favorite_border" at bounding box center [395, 247] width 7 height 7
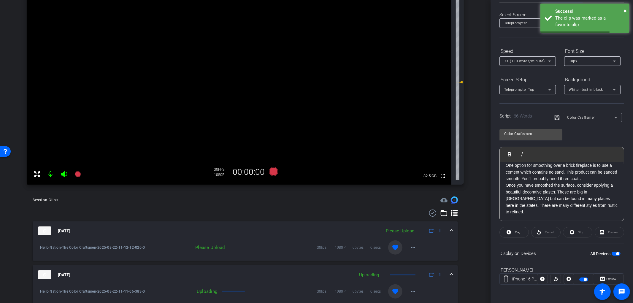
scroll to position [0, 0]
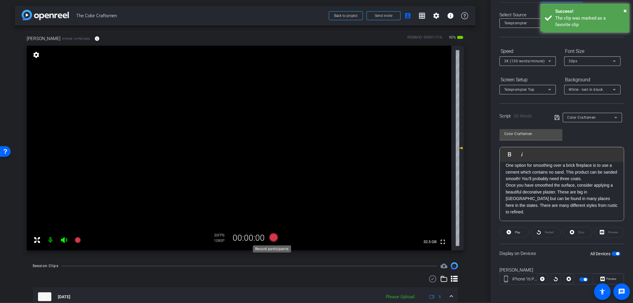
click at [272, 238] on icon at bounding box center [273, 237] width 9 height 9
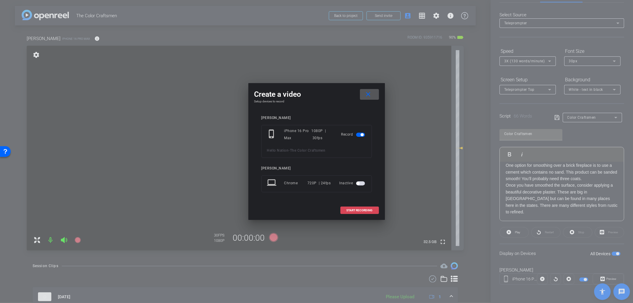
click at [356, 211] on span "START RECORDING" at bounding box center [360, 210] width 26 height 3
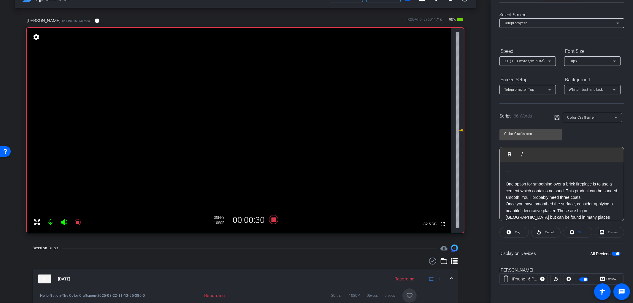
scroll to position [33, 0]
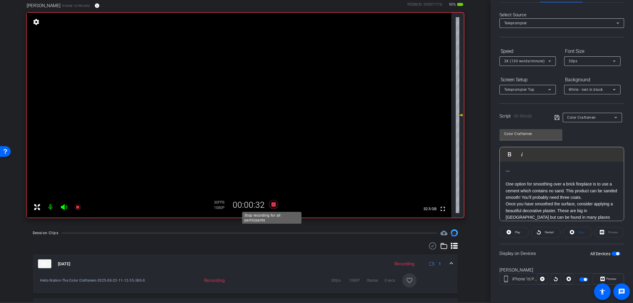
click at [271, 206] on icon at bounding box center [273, 204] width 14 height 11
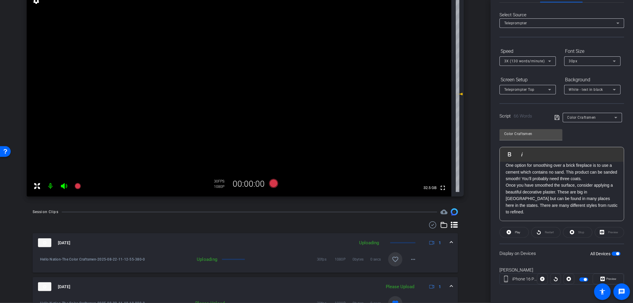
scroll to position [66, 0]
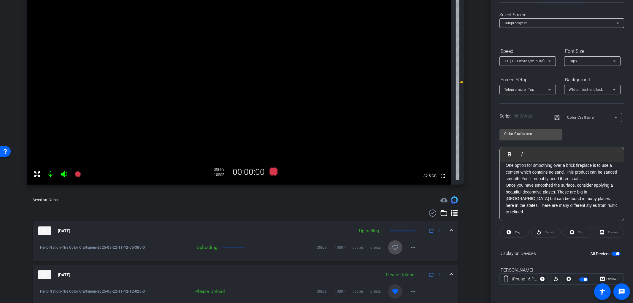
click at [390, 253] on span at bounding box center [395, 247] width 14 height 14
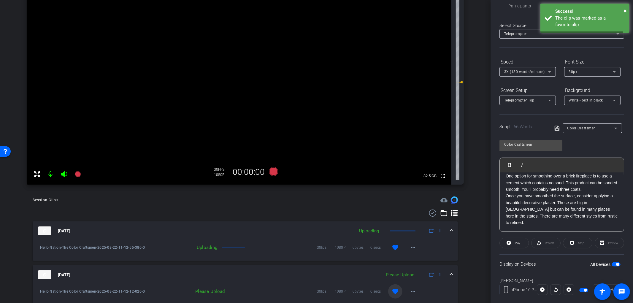
scroll to position [0, 0]
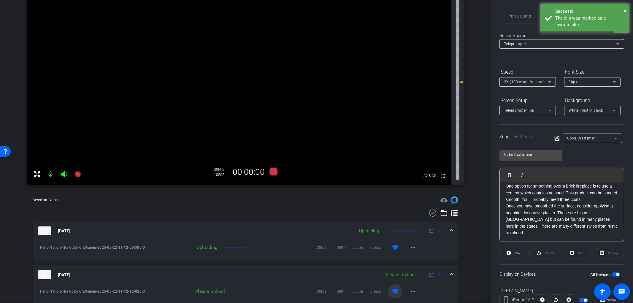
click at [612, 273] on span "button" at bounding box center [616, 274] width 9 height 4
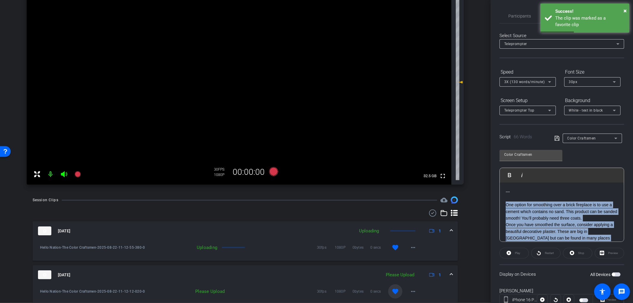
drag, startPoint x: 607, startPoint y: 227, endPoint x: 502, endPoint y: 203, distance: 108.3
click at [502, 203] on div "--- One option for smoothing over a brick fireplace is to use a cement which co…" at bounding box center [562, 225] width 124 height 85
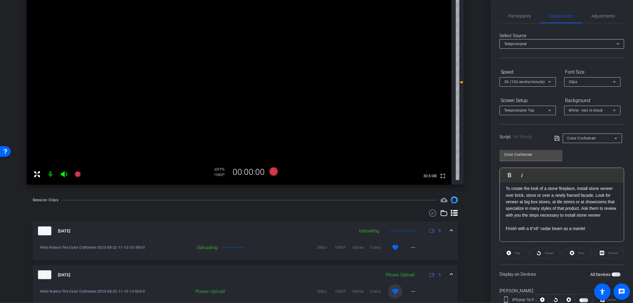
scroll to position [25, 0]
click at [507, 225] on p "Finish with a 6”x6” cedar beam as a mantel" at bounding box center [562, 226] width 112 height 7
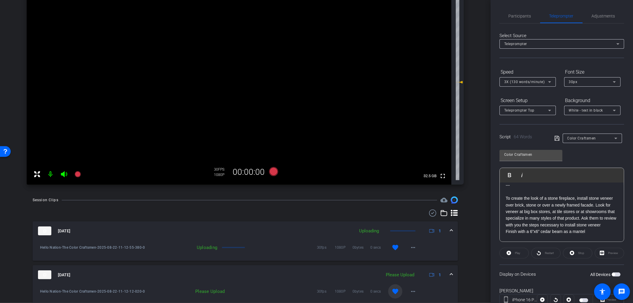
scroll to position [0, 0]
click at [613, 275] on span "button" at bounding box center [616, 274] width 9 height 4
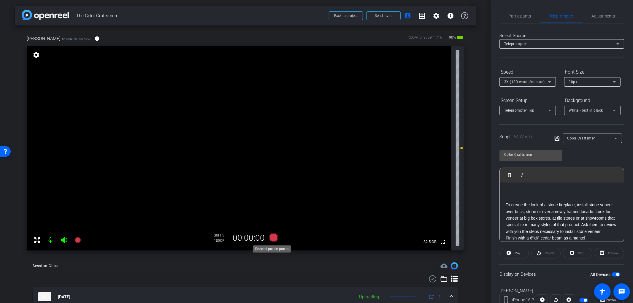
click at [272, 238] on icon at bounding box center [273, 237] width 9 height 9
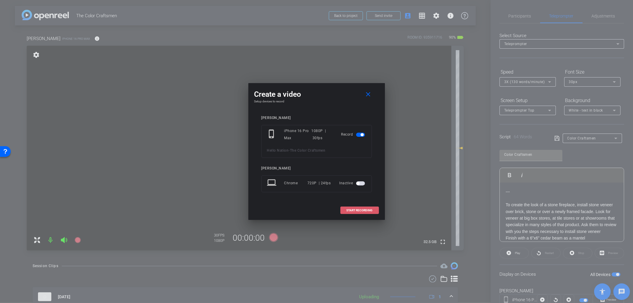
click at [358, 211] on span "START RECORDING" at bounding box center [360, 210] width 26 height 3
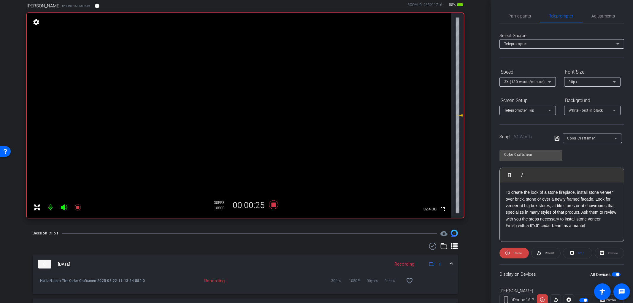
scroll to position [33, 0]
click at [406, 277] on mat-icon "favorite_border" at bounding box center [409, 280] width 7 height 7
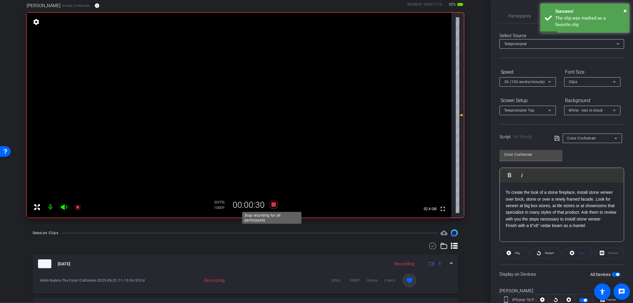
click at [271, 204] on icon at bounding box center [273, 204] width 9 height 9
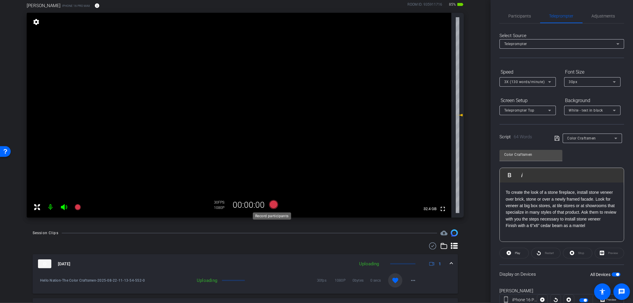
click at [271, 203] on icon at bounding box center [273, 204] width 9 height 9
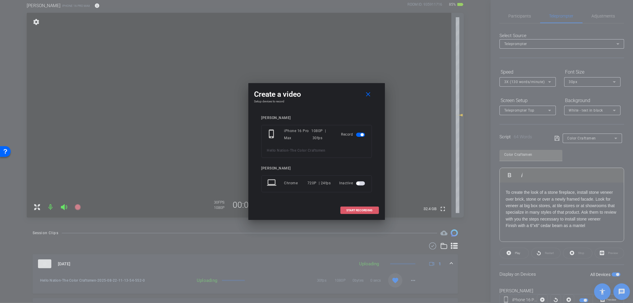
click at [347, 208] on span at bounding box center [360, 210] width 38 height 14
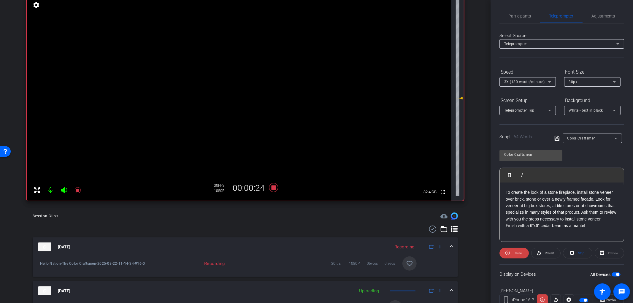
scroll to position [66, 0]
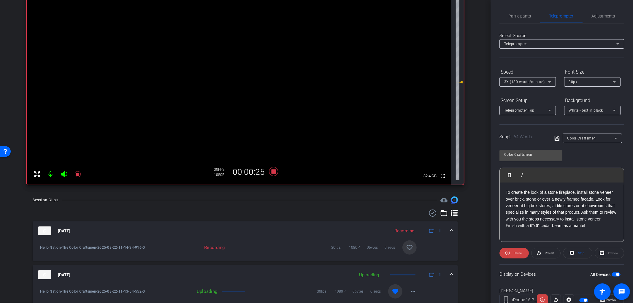
click at [406, 248] on mat-icon "favorite_border" at bounding box center [409, 247] width 7 height 7
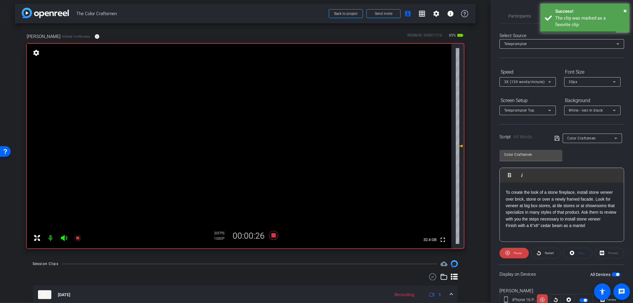
scroll to position [0, 0]
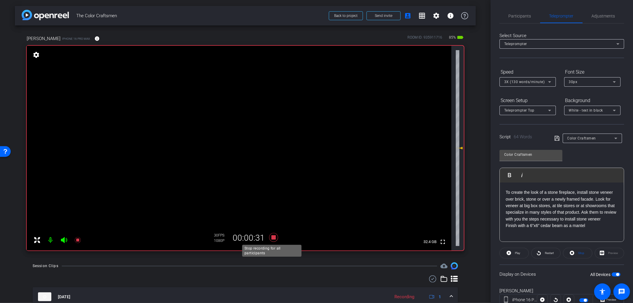
click at [271, 237] on icon at bounding box center [273, 237] width 9 height 9
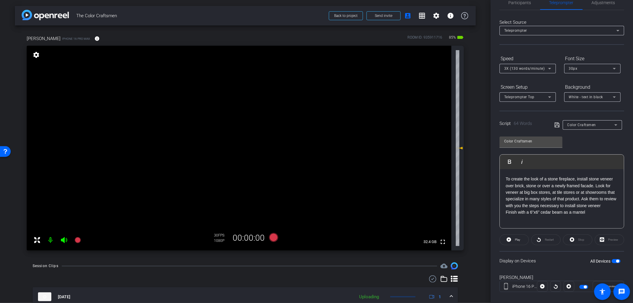
scroll to position [21, 0]
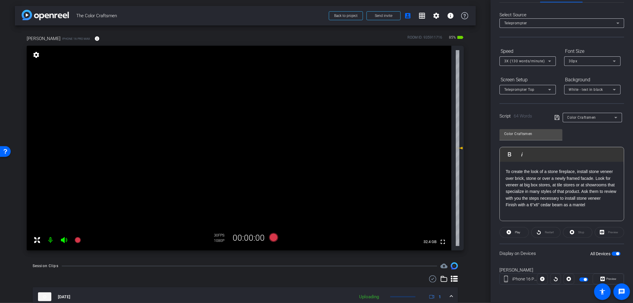
click at [612, 252] on span "button" at bounding box center [616, 254] width 9 height 4
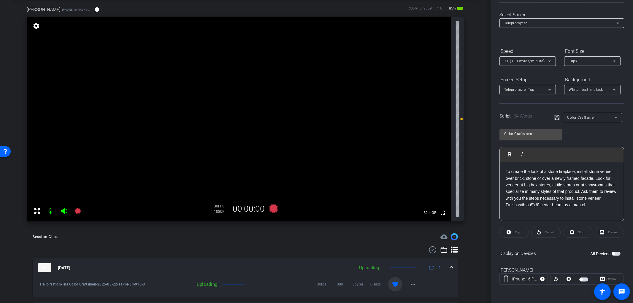
scroll to position [0, 0]
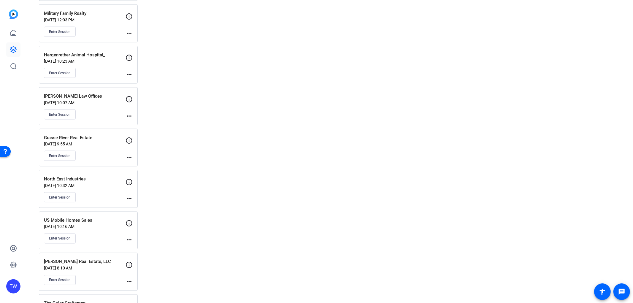
scroll to position [890, 0]
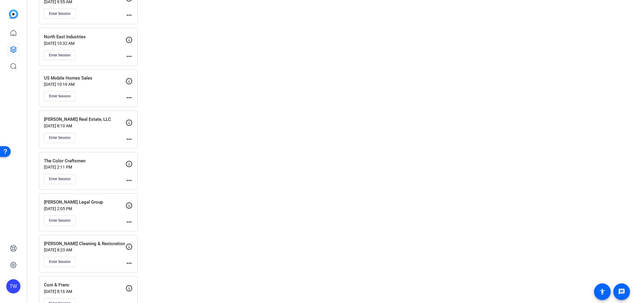
click at [93, 170] on p "[DATE] 2:11 PM" at bounding box center [85, 167] width 82 height 5
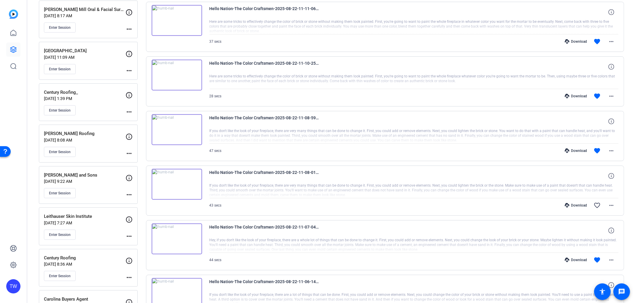
scroll to position [461, 0]
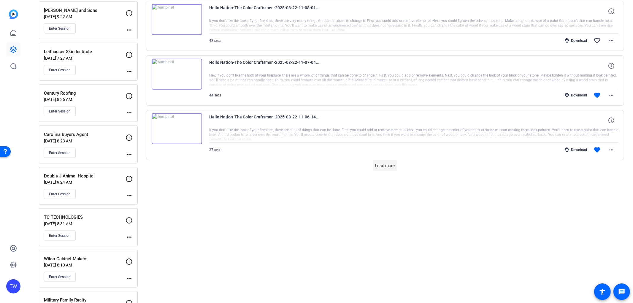
click at [387, 164] on span "Load more" at bounding box center [385, 166] width 20 height 6
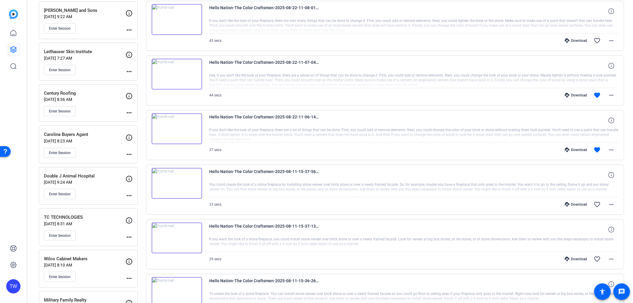
scroll to position [429, 0]
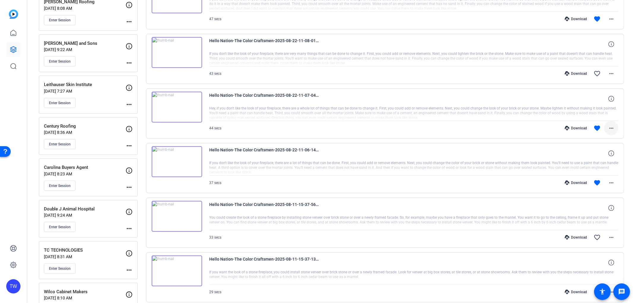
click at [611, 129] on mat-icon "more_horiz" at bounding box center [611, 128] width 7 height 7
click at [597, 155] on span "Download MP4" at bounding box center [593, 155] width 36 height 7
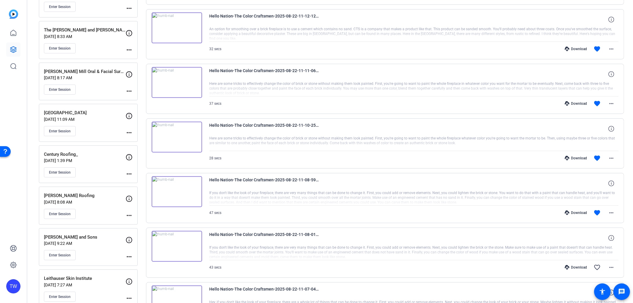
scroll to position [231, 0]
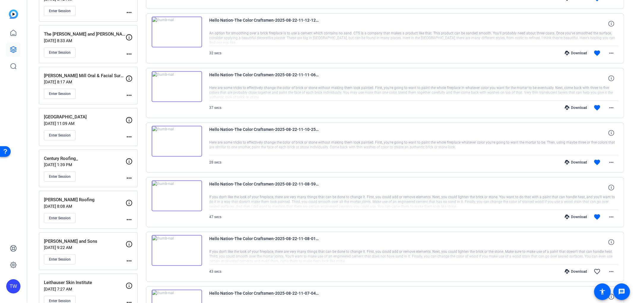
click at [174, 196] on img at bounding box center [177, 195] width 50 height 31
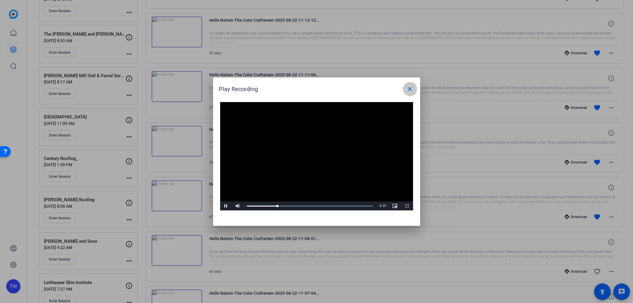
click at [410, 92] on mat-icon "close" at bounding box center [410, 88] width 7 height 7
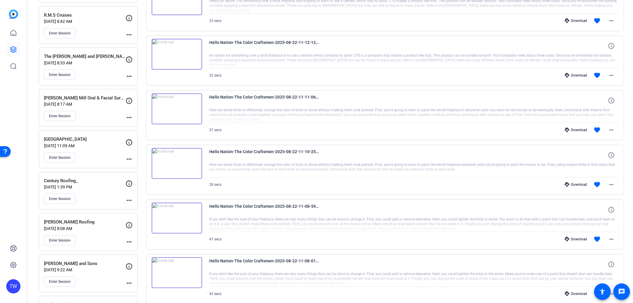
scroll to position [198, 0]
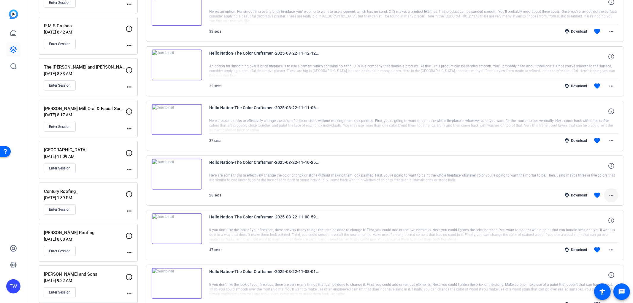
click at [610, 194] on mat-icon "more_horiz" at bounding box center [611, 195] width 7 height 7
click at [600, 220] on span "Download MP4" at bounding box center [593, 222] width 36 height 7
click at [610, 140] on mat-icon "more_horiz" at bounding box center [611, 140] width 7 height 7
click at [595, 168] on span "Download MP4" at bounding box center [593, 167] width 36 height 7
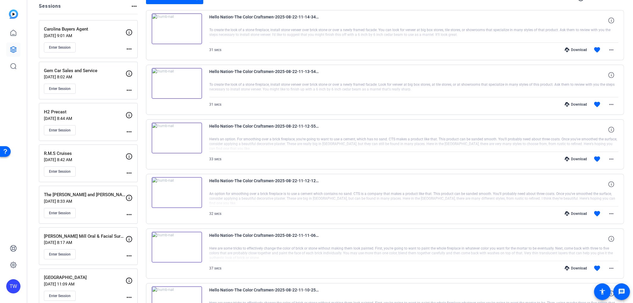
scroll to position [66, 0]
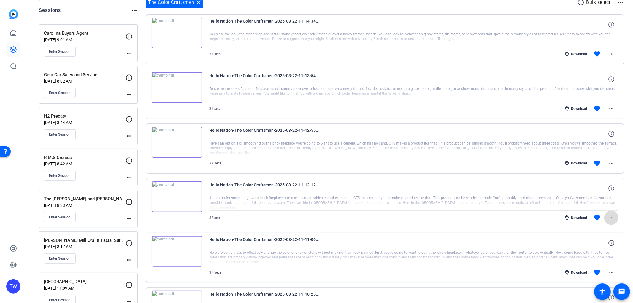
click at [608, 215] on mat-icon "more_horiz" at bounding box center [611, 217] width 7 height 7
click at [610, 217] on div at bounding box center [316, 151] width 633 height 303
click at [609, 218] on mat-icon "more_horiz" at bounding box center [611, 217] width 7 height 7
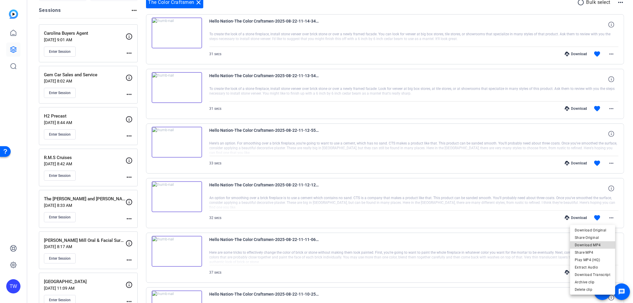
click at [598, 243] on span "Download MP4" at bounding box center [593, 244] width 36 height 7
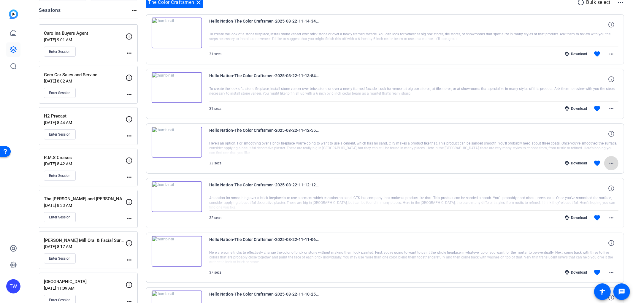
click at [610, 166] on mat-icon "more_horiz" at bounding box center [611, 163] width 7 height 7
click at [594, 187] on span "Download MP4" at bounding box center [593, 190] width 36 height 7
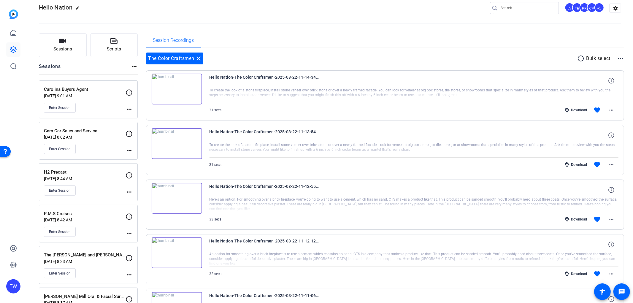
scroll to position [0, 0]
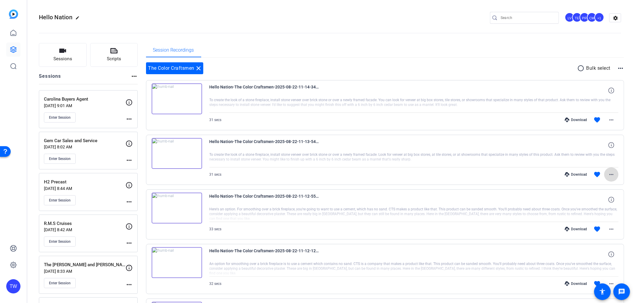
click at [608, 171] on mat-icon "more_horiz" at bounding box center [611, 174] width 7 height 7
click at [596, 199] on span "Download MP4" at bounding box center [593, 201] width 36 height 7
click at [608, 118] on mat-icon "more_horiz" at bounding box center [611, 119] width 7 height 7
click at [599, 145] on span "Download MP4" at bounding box center [593, 146] width 36 height 7
